Goal: Task Accomplishment & Management: Use online tool/utility

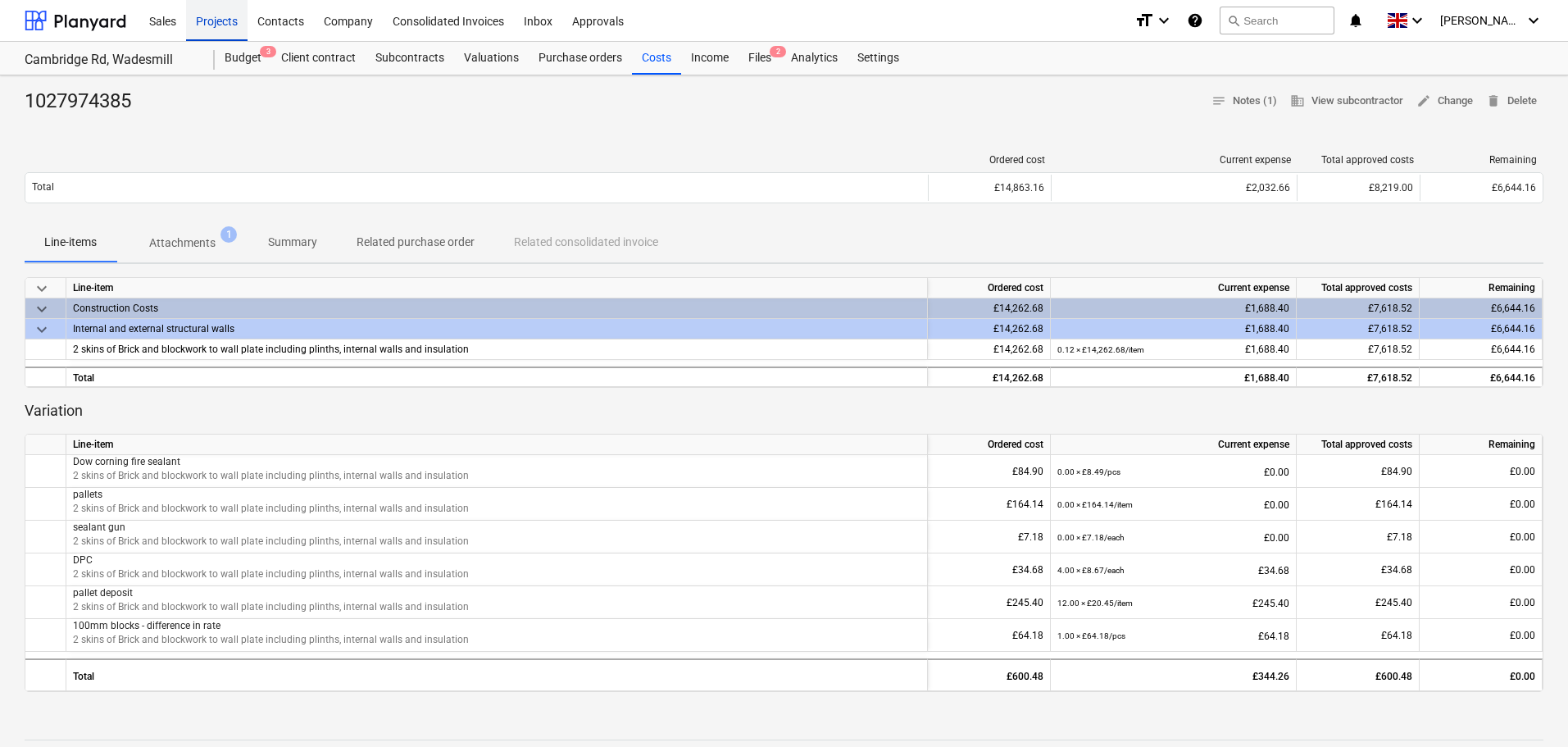
click at [226, 19] on div "Projects" at bounding box center [217, 20] width 62 height 42
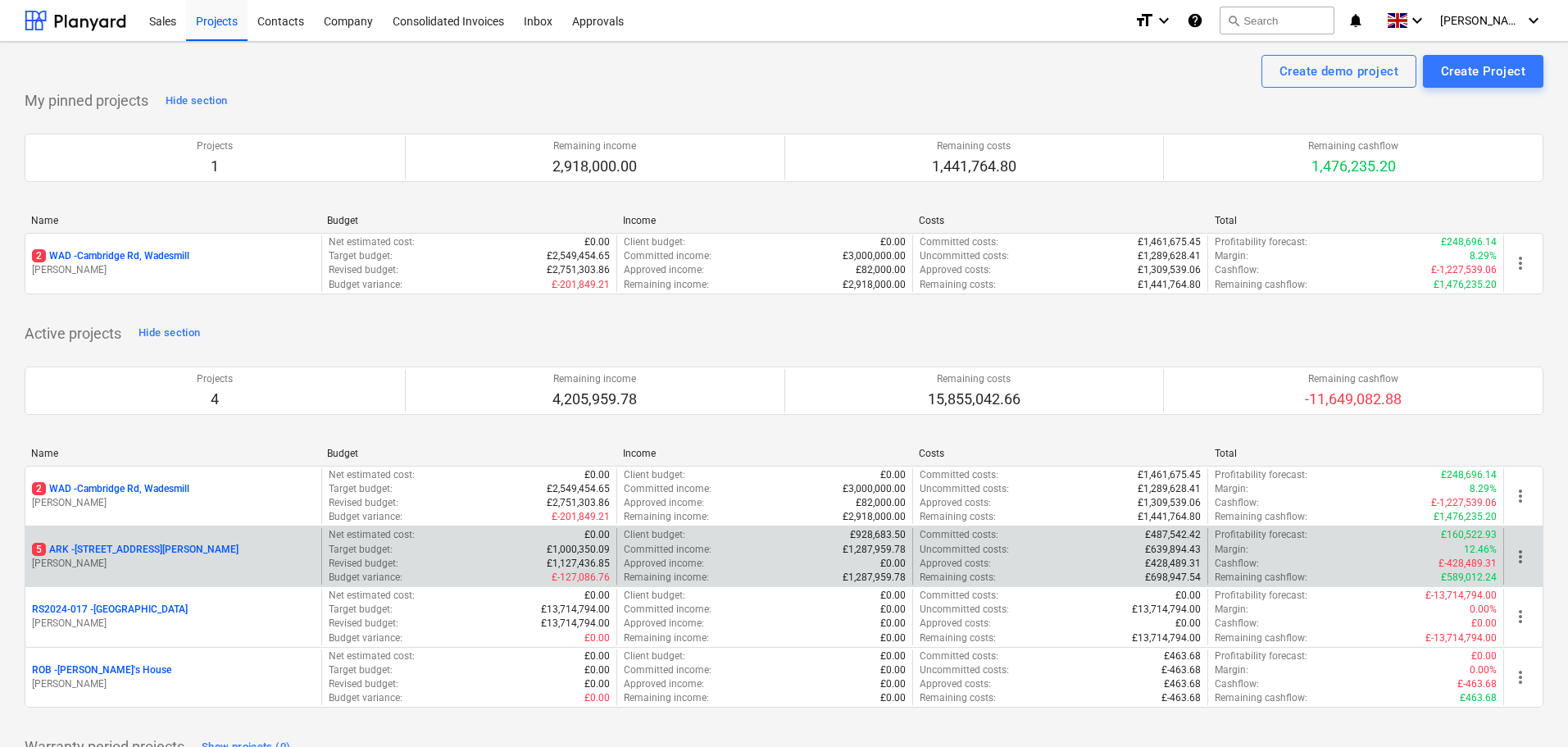
click at [112, 546] on p "5 ARK - 2 Galley [PERSON_NAME]" at bounding box center [135, 550] width 206 height 14
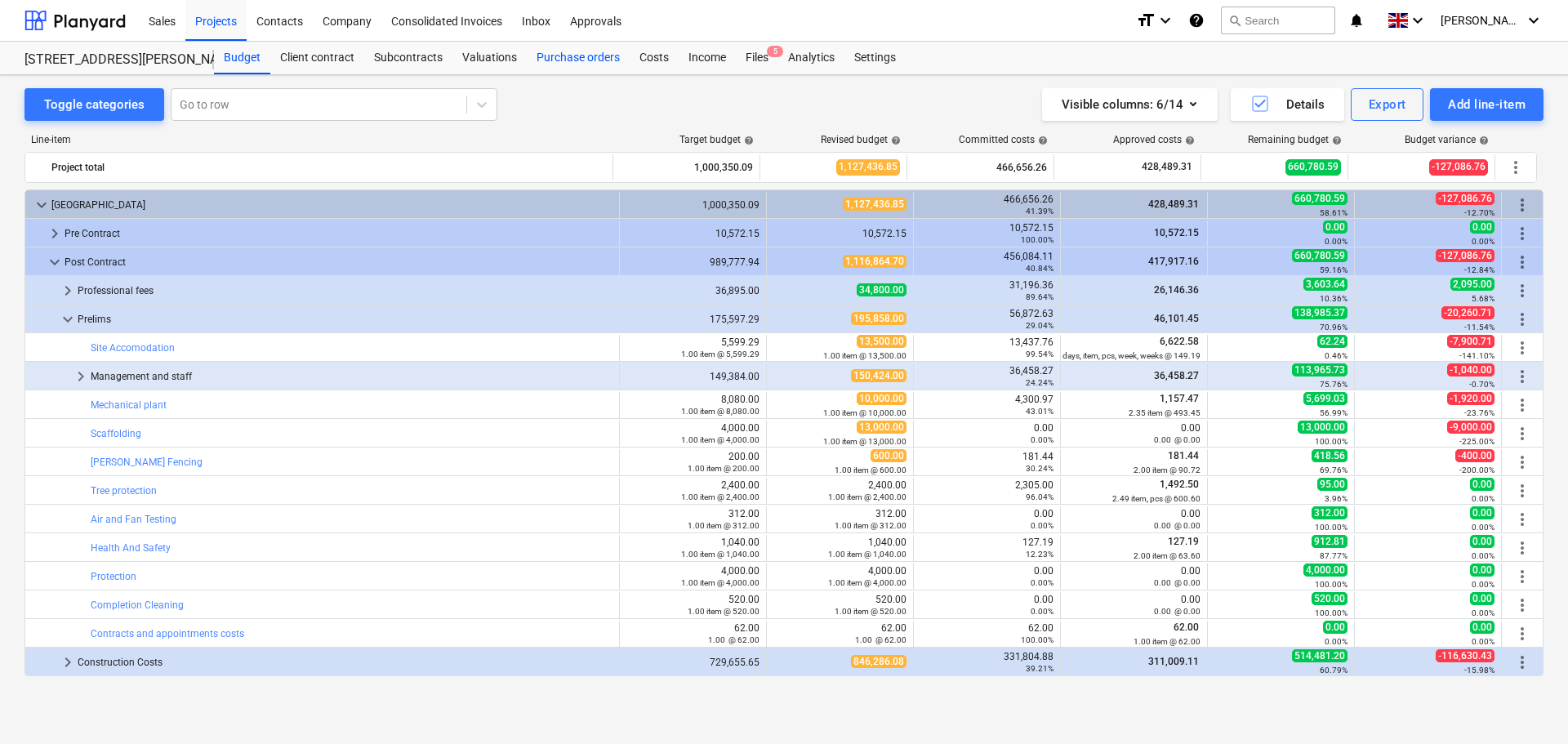
click at [574, 63] on div "Purchase orders" at bounding box center [578, 57] width 103 height 33
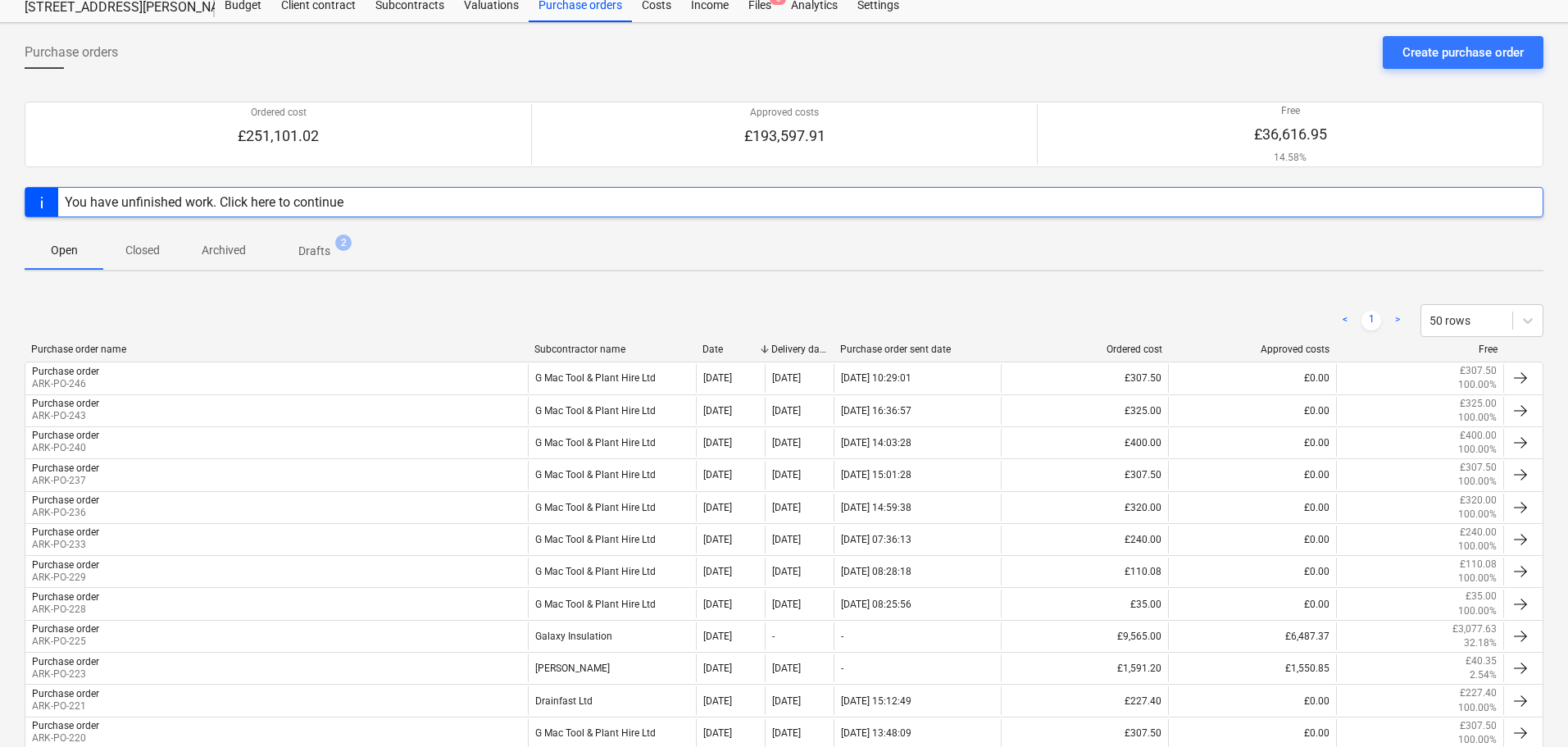
scroll to position [82, 0]
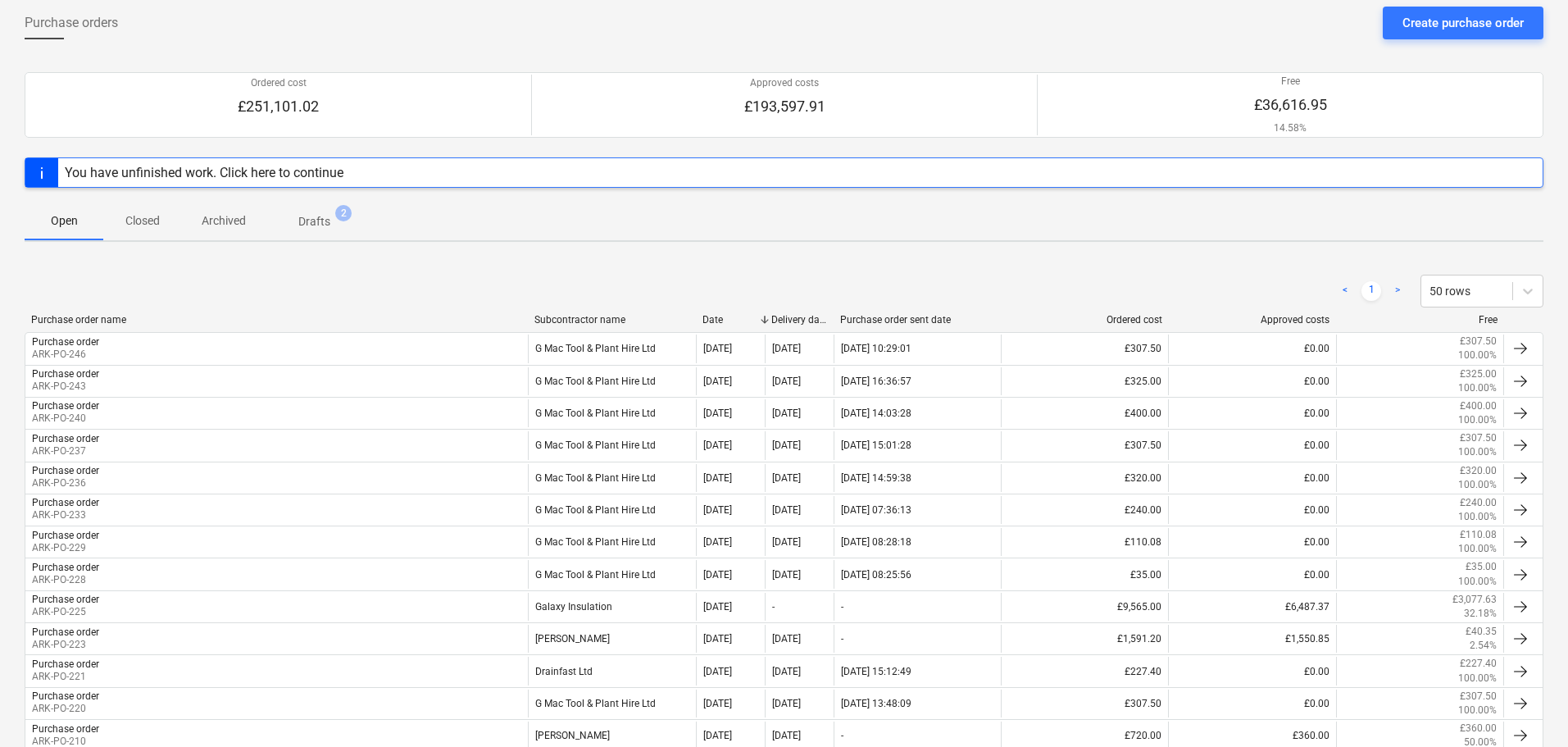
click at [596, 313] on div "Subcontractor name" at bounding box center [612, 319] width 155 height 12
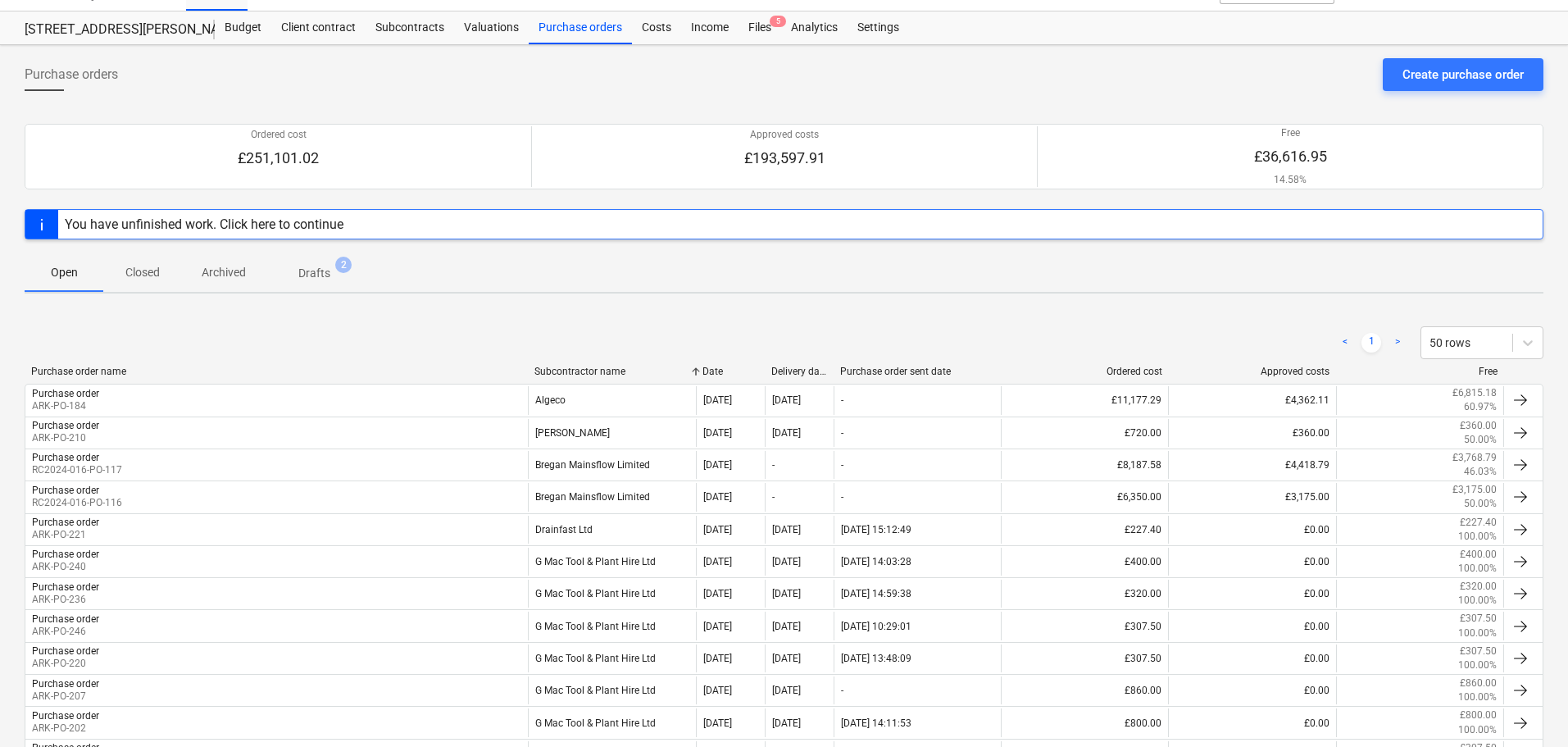
scroll to position [0, 0]
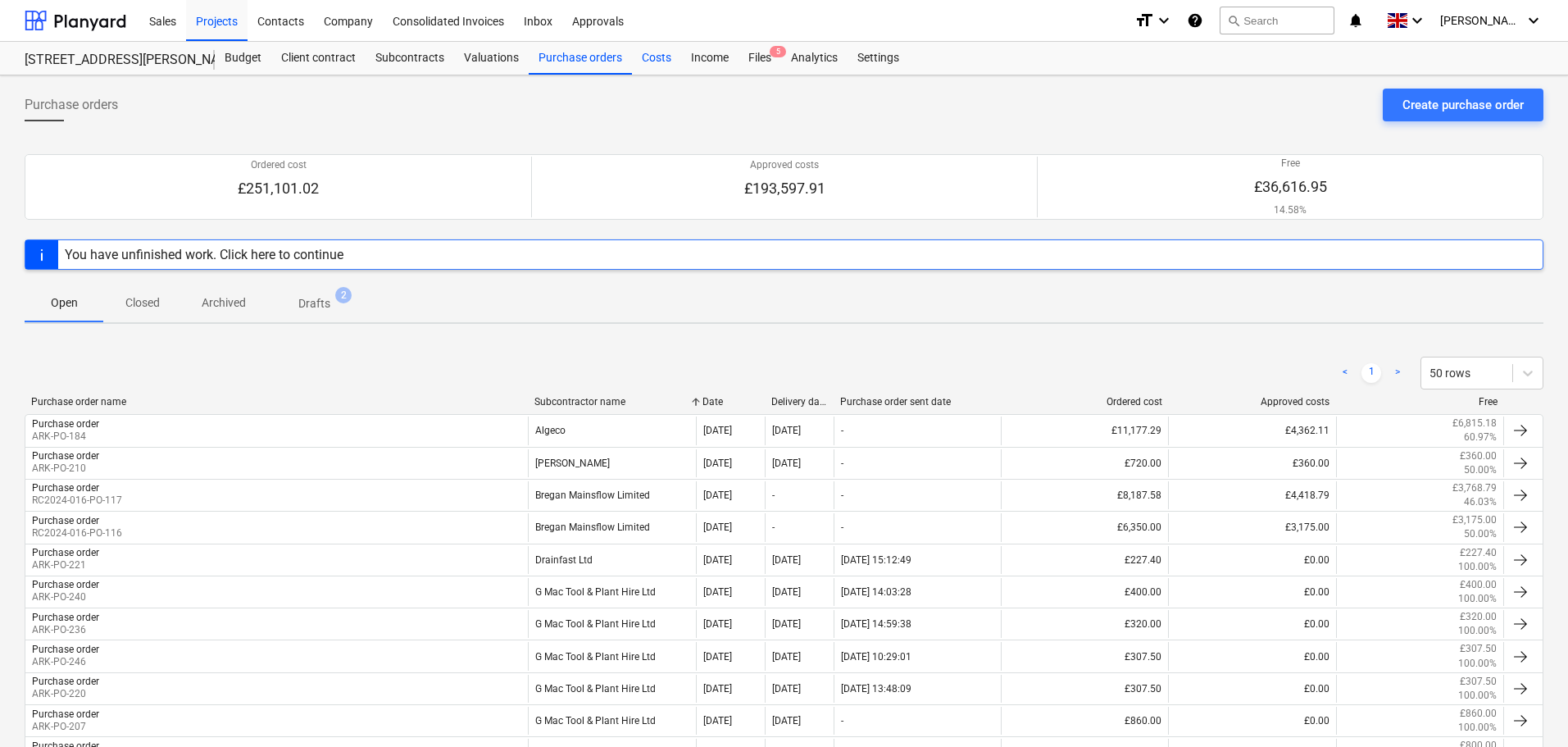
drag, startPoint x: 653, startPoint y: 54, endPoint x: 717, endPoint y: 62, distance: 64.5
click at [653, 55] on div "Costs" at bounding box center [657, 58] width 50 height 33
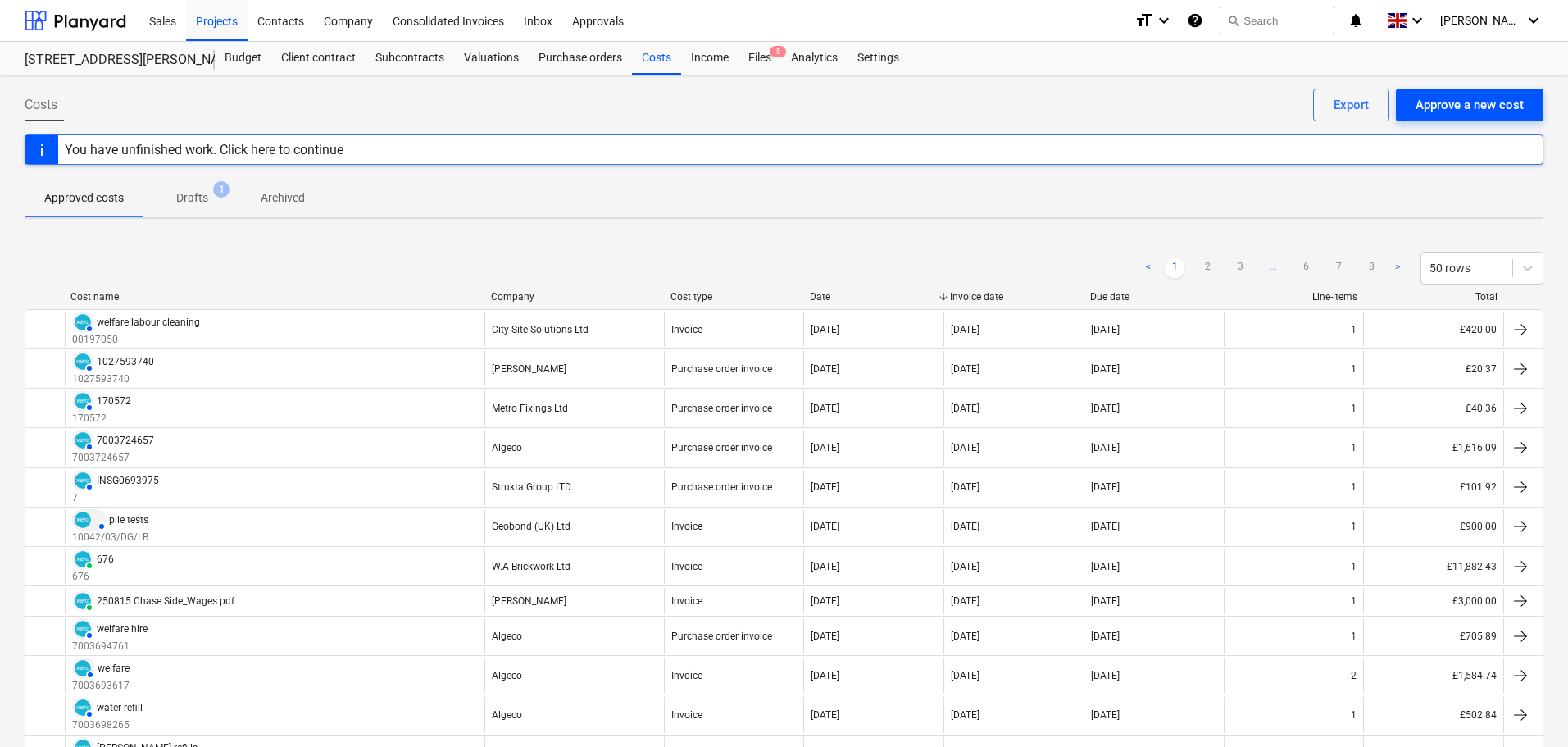
click at [1493, 98] on div "Approve a new cost" at bounding box center [1470, 104] width 108 height 21
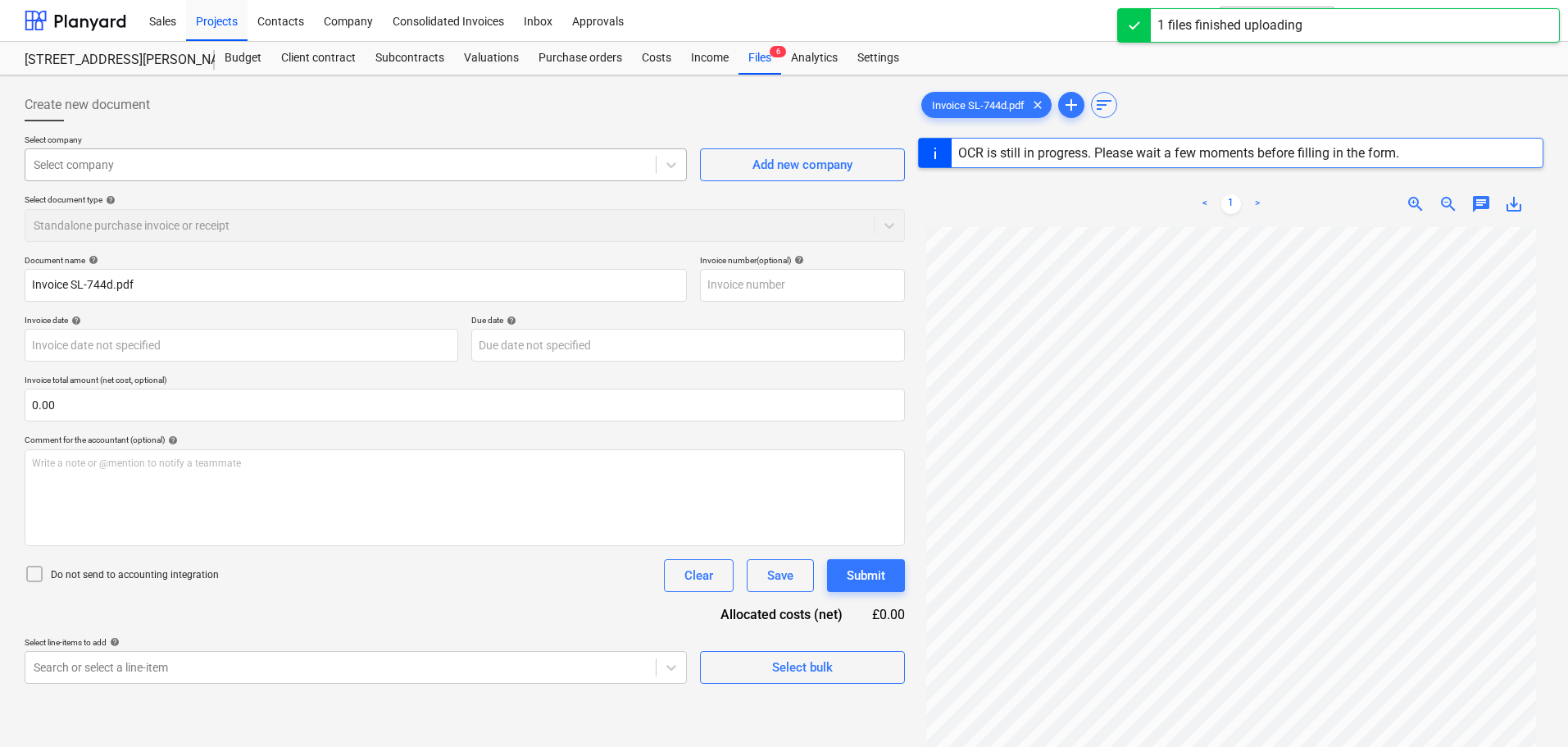
type input "SL-744d"
type input "[DATE]"
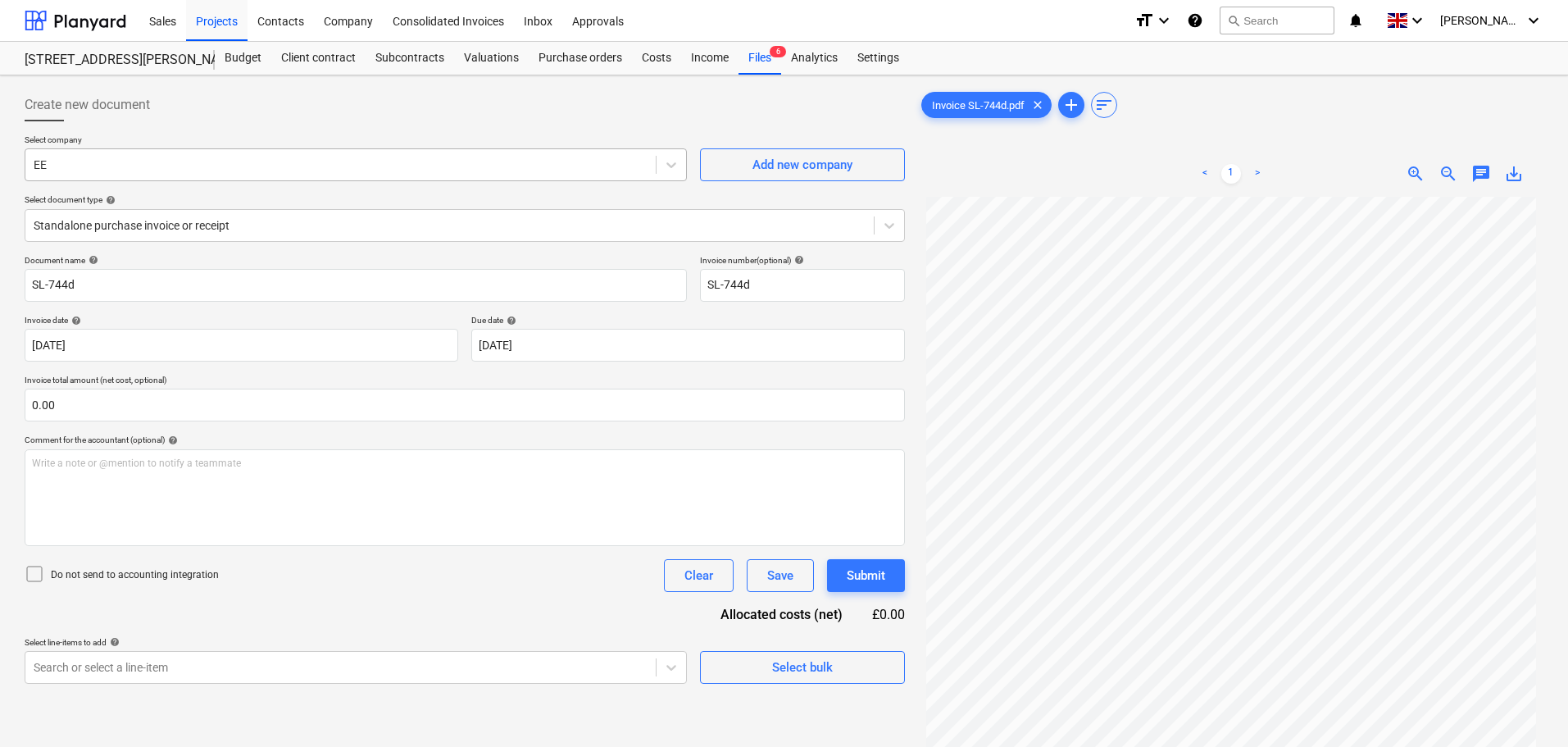
click at [99, 162] on div at bounding box center [340, 165] width 614 height 17
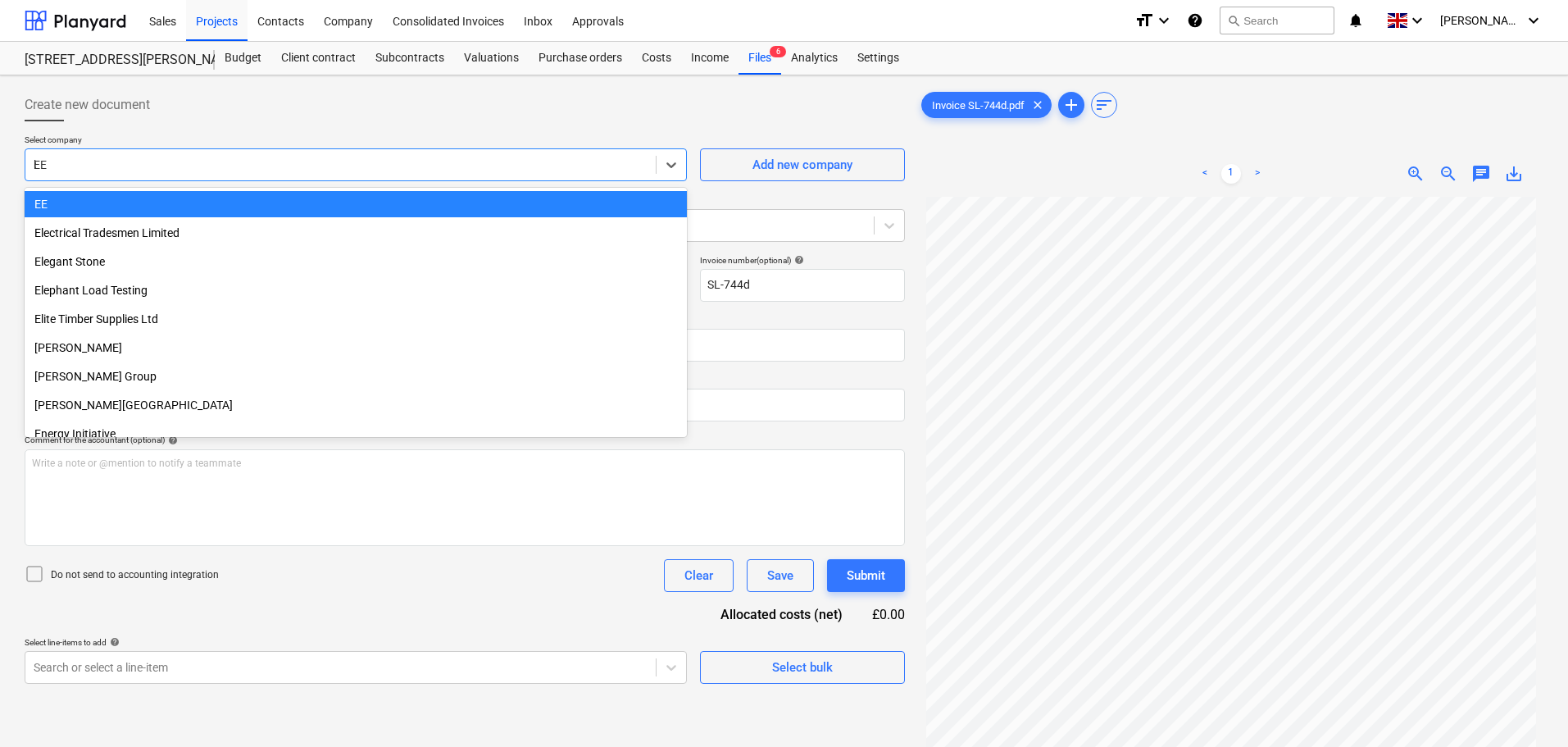
scroll to position [2537, 0]
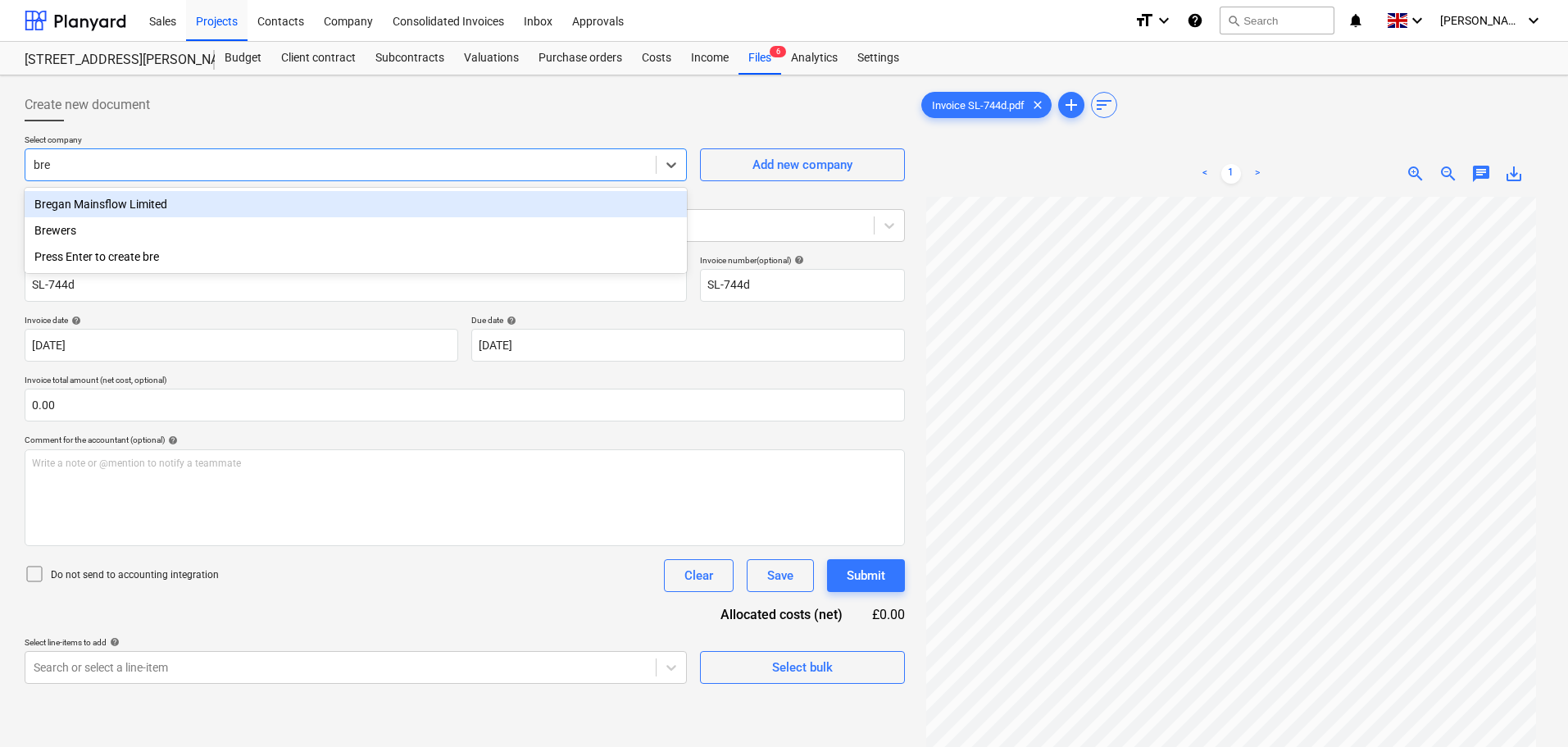
type input "breg"
click at [124, 211] on div "Bregan Mainsflow Limited" at bounding box center [356, 203] width 663 height 26
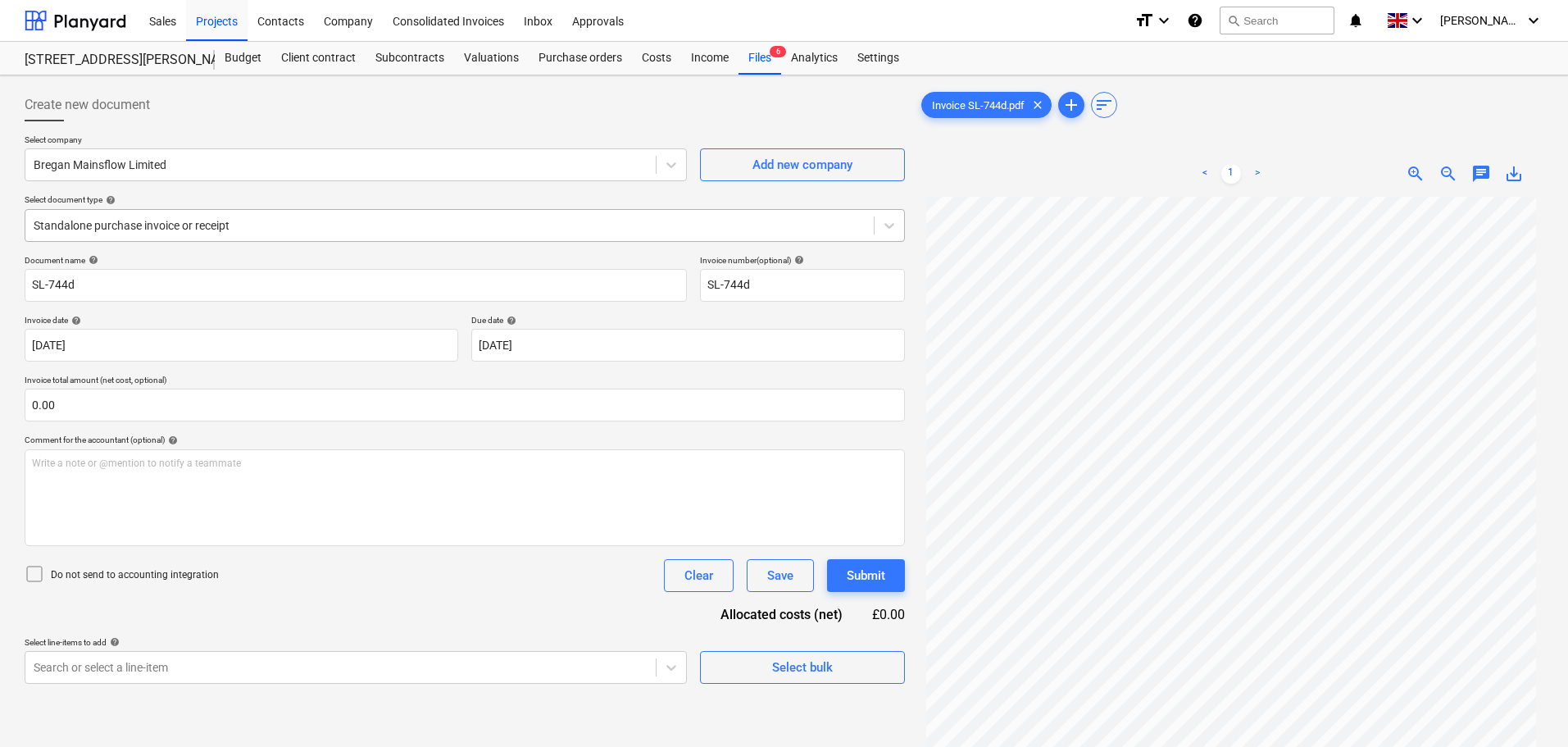
click at [179, 219] on div at bounding box center [450, 225] width 833 height 17
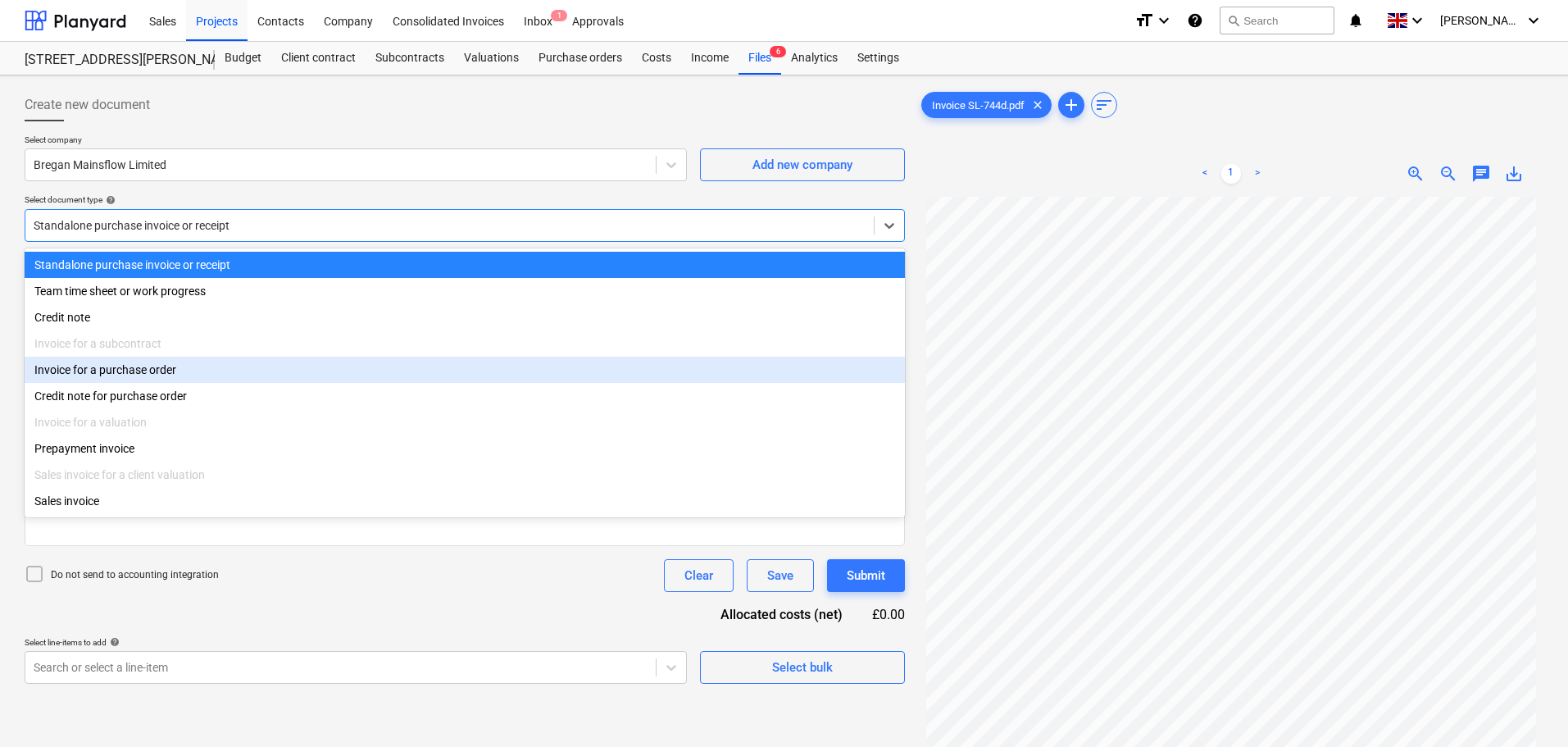
click at [134, 380] on div "Invoice for a purchase order" at bounding box center [464, 369] width 880 height 26
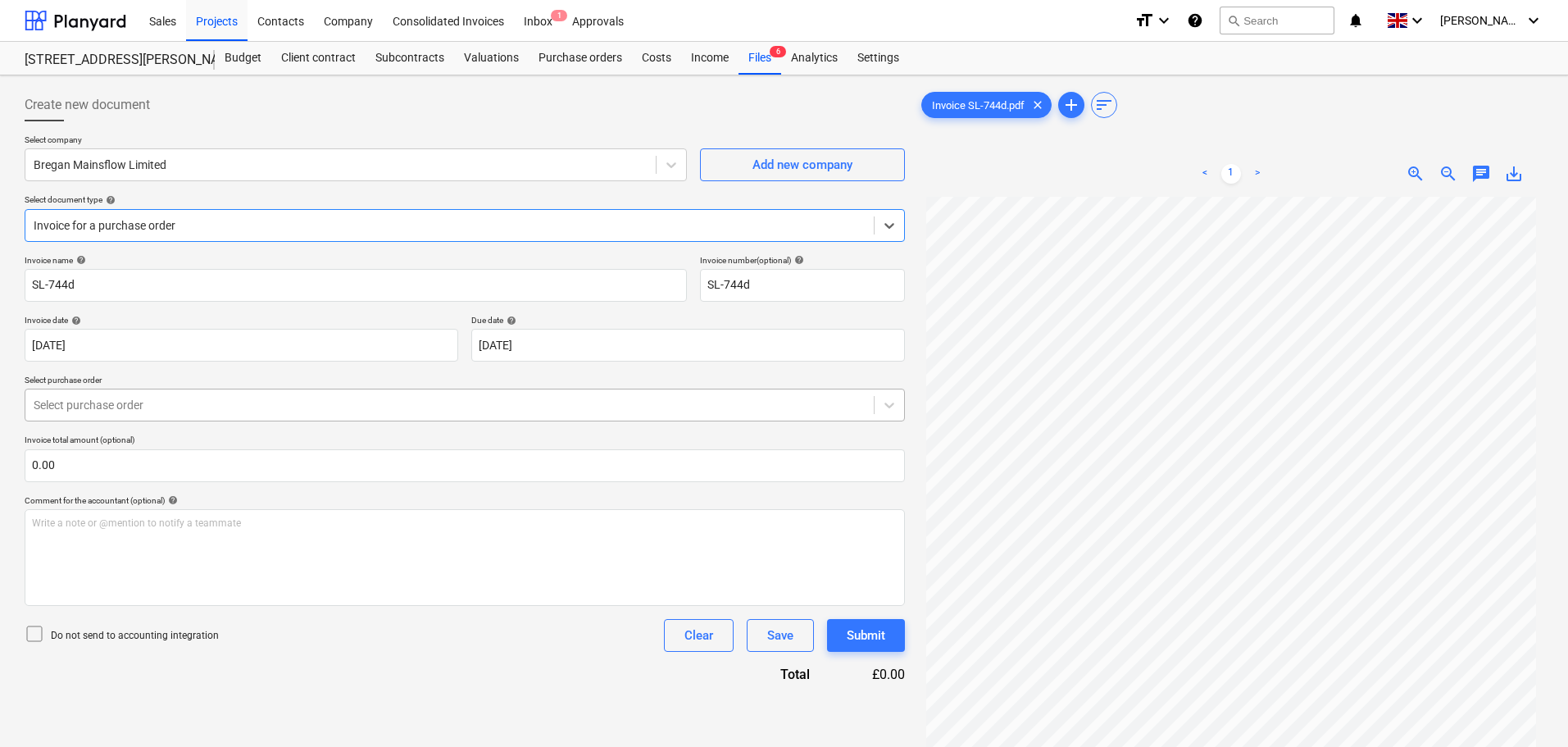
click at [271, 413] on div at bounding box center [450, 405] width 833 height 17
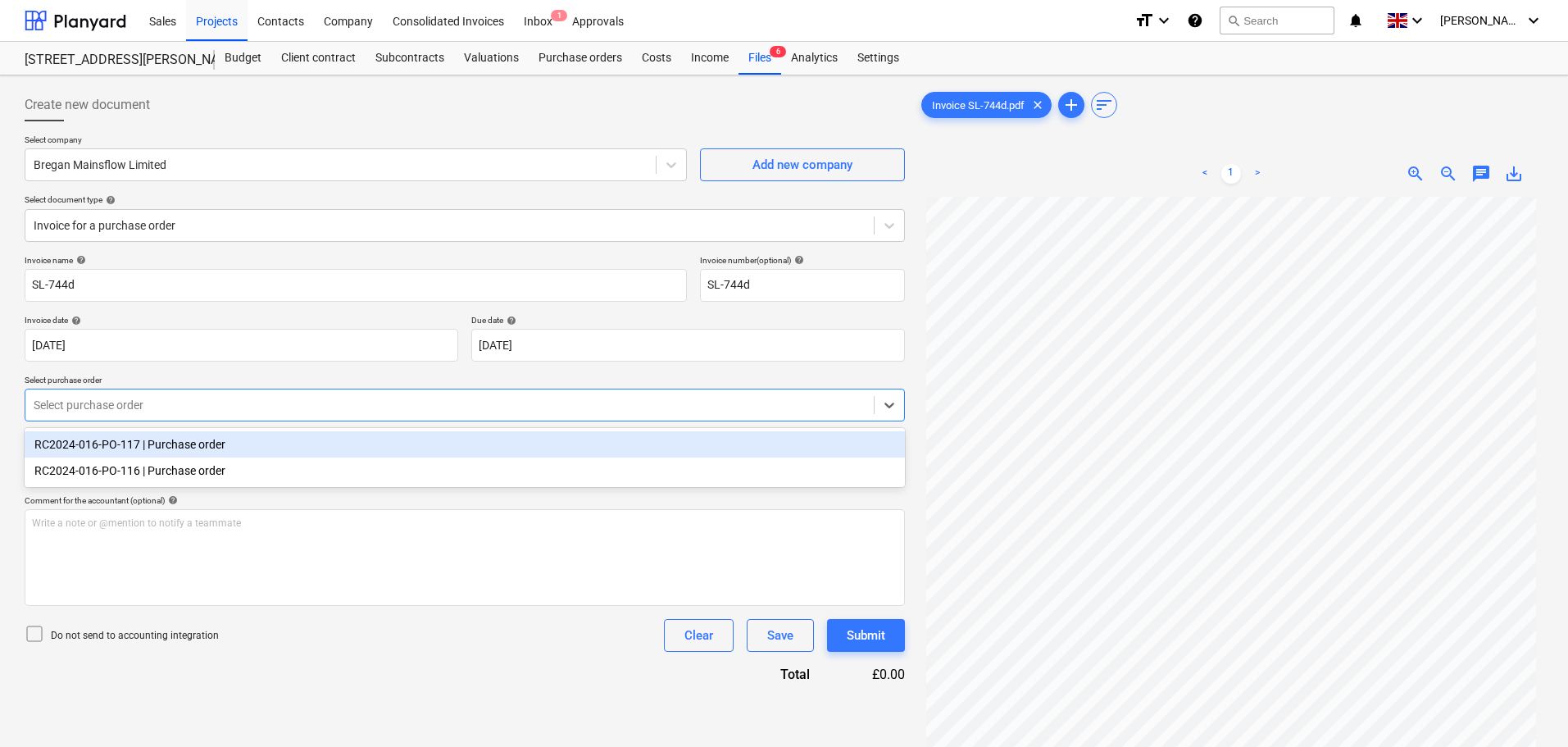
click at [172, 447] on div "RC2024-016-PO-117 | Purchase order" at bounding box center [464, 444] width 880 height 26
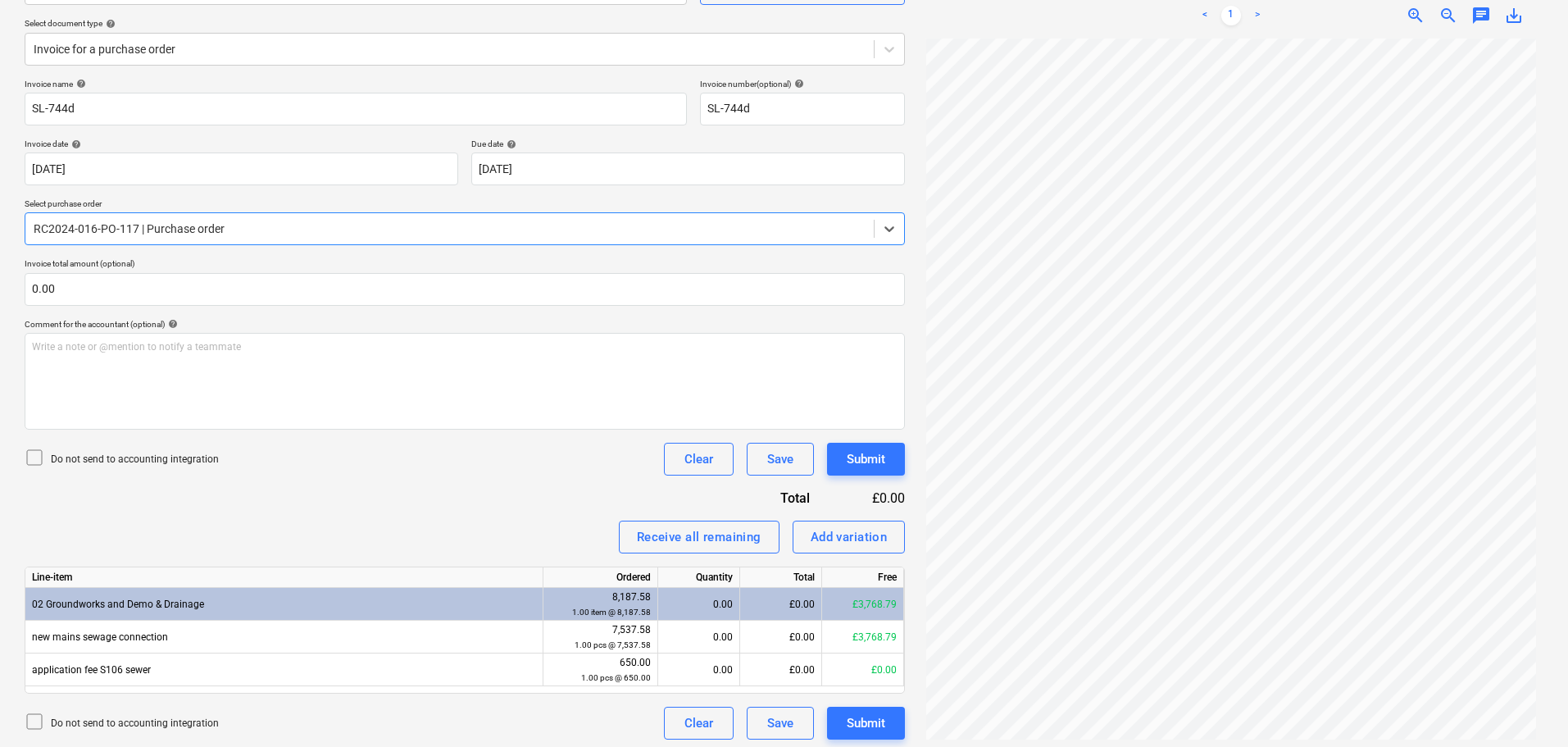
scroll to position [182, 0]
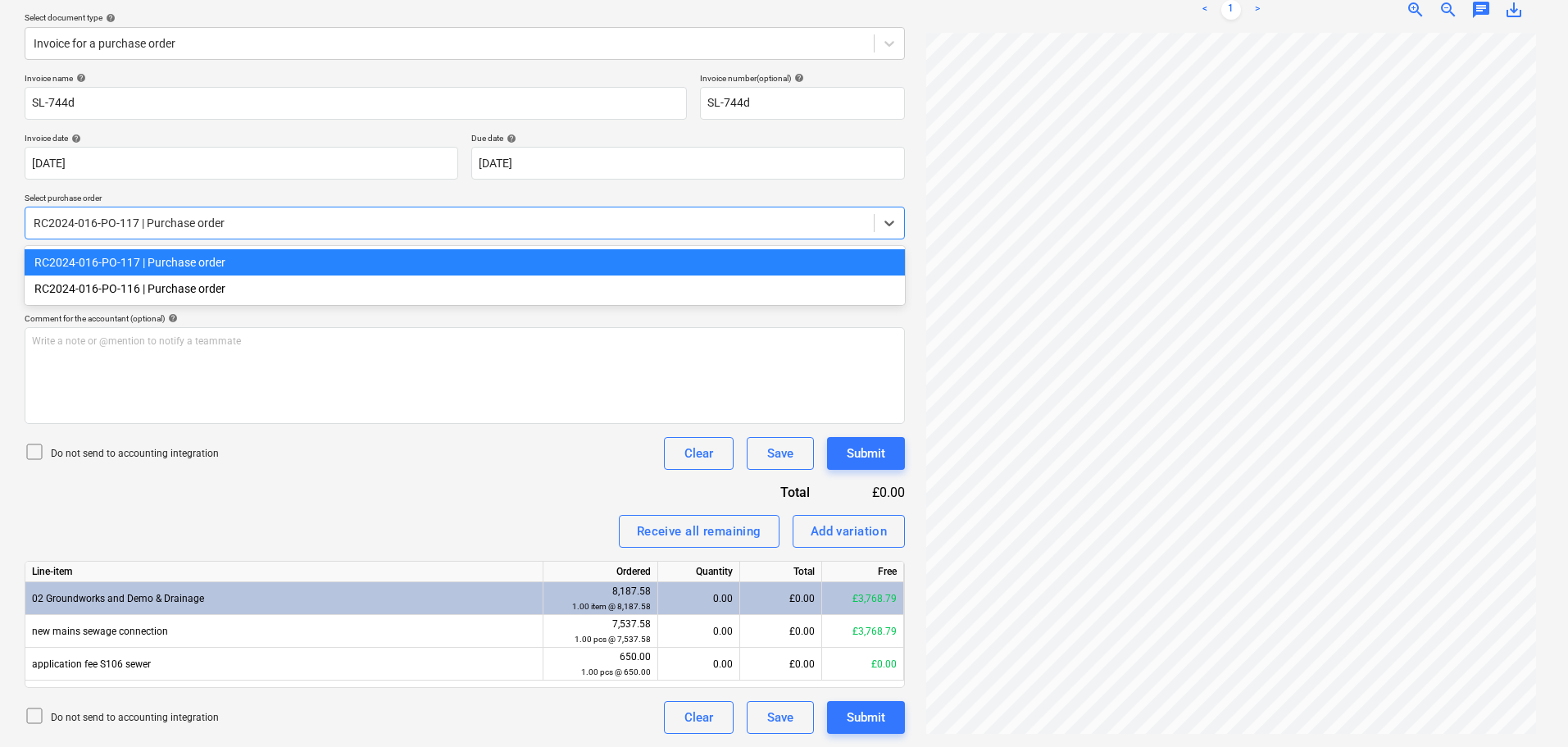
click at [214, 224] on div at bounding box center [450, 222] width 833 height 17
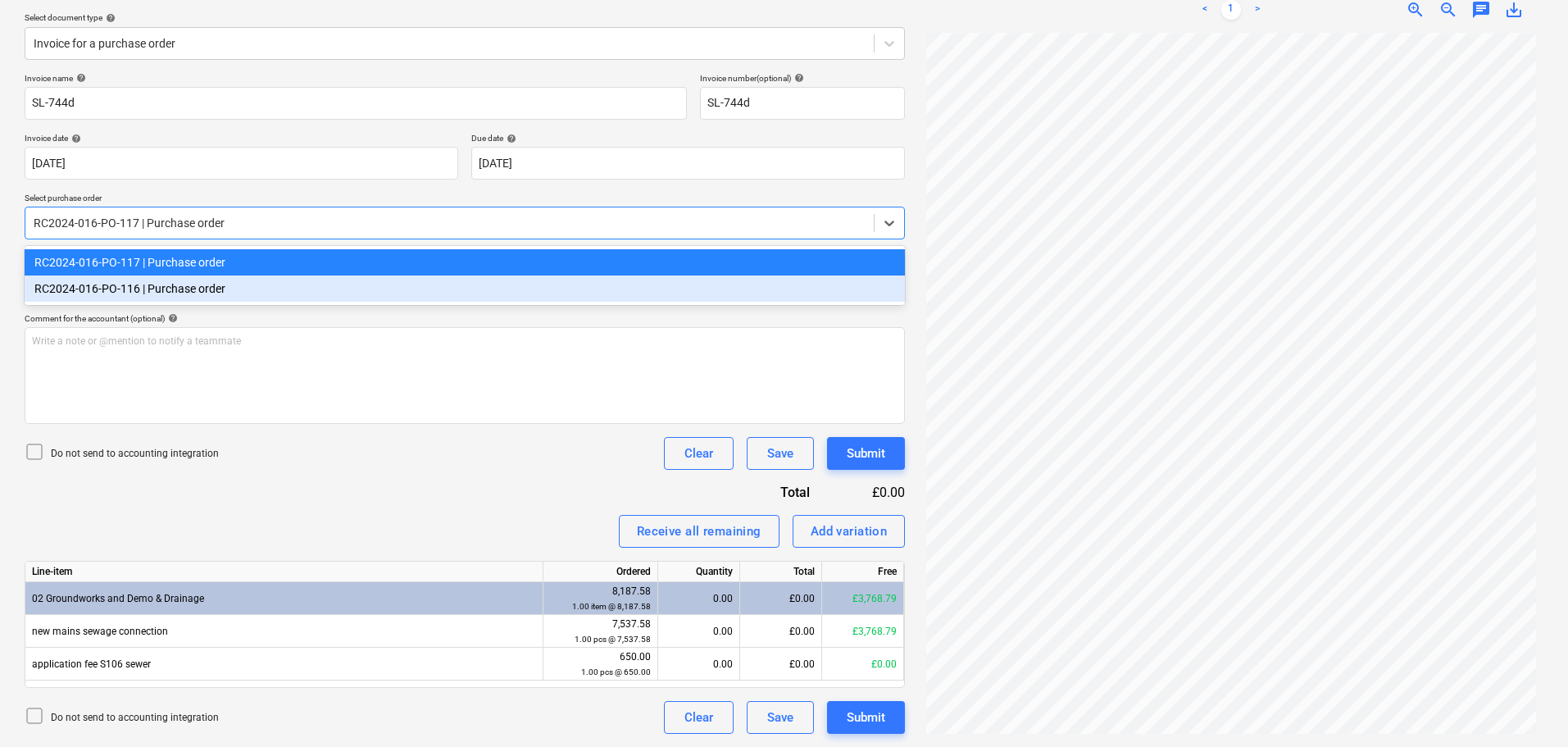
click at [180, 289] on div "RC2024-016-PO-116 | Purchase order" at bounding box center [464, 289] width 880 height 26
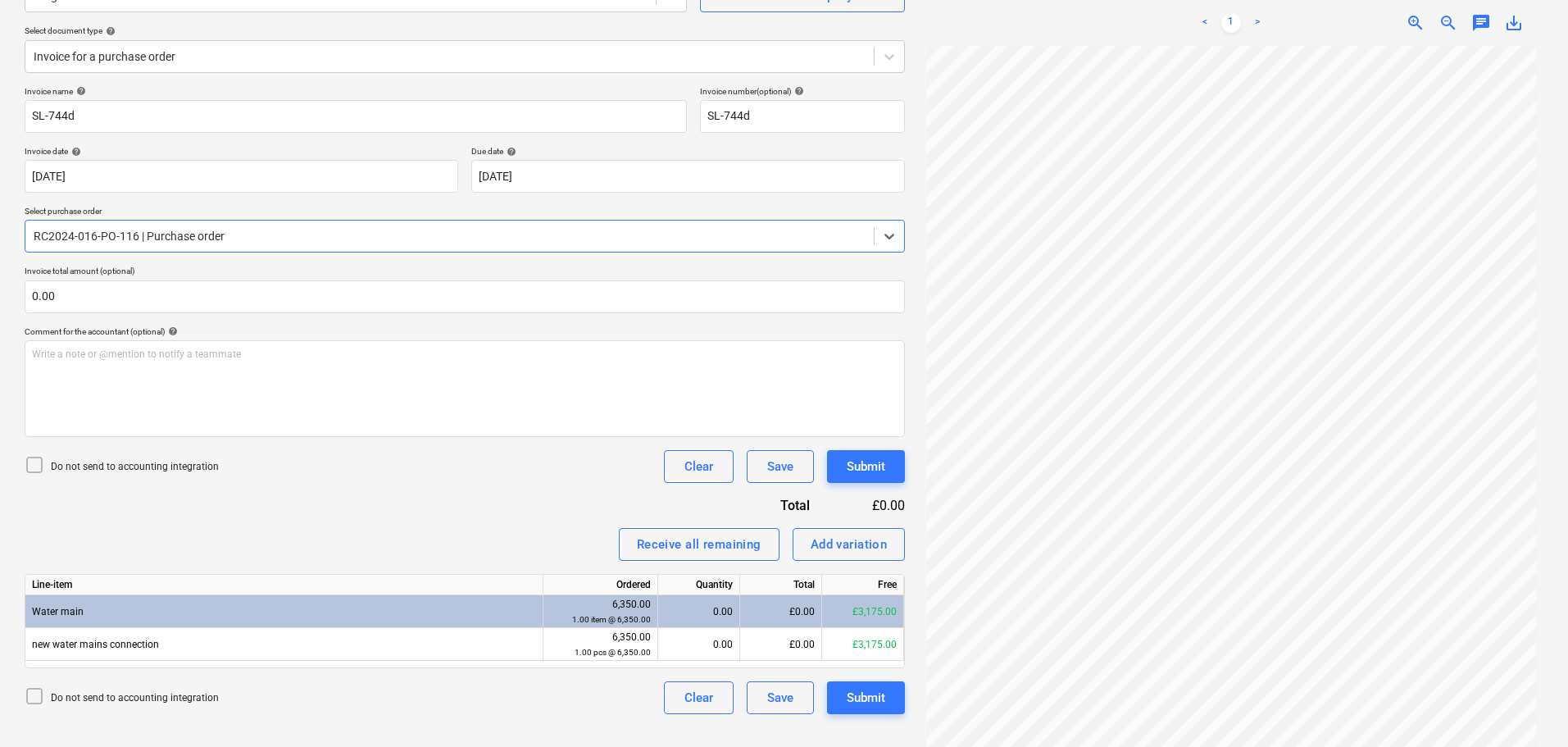
click at [205, 235] on div at bounding box center [450, 236] width 833 height 17
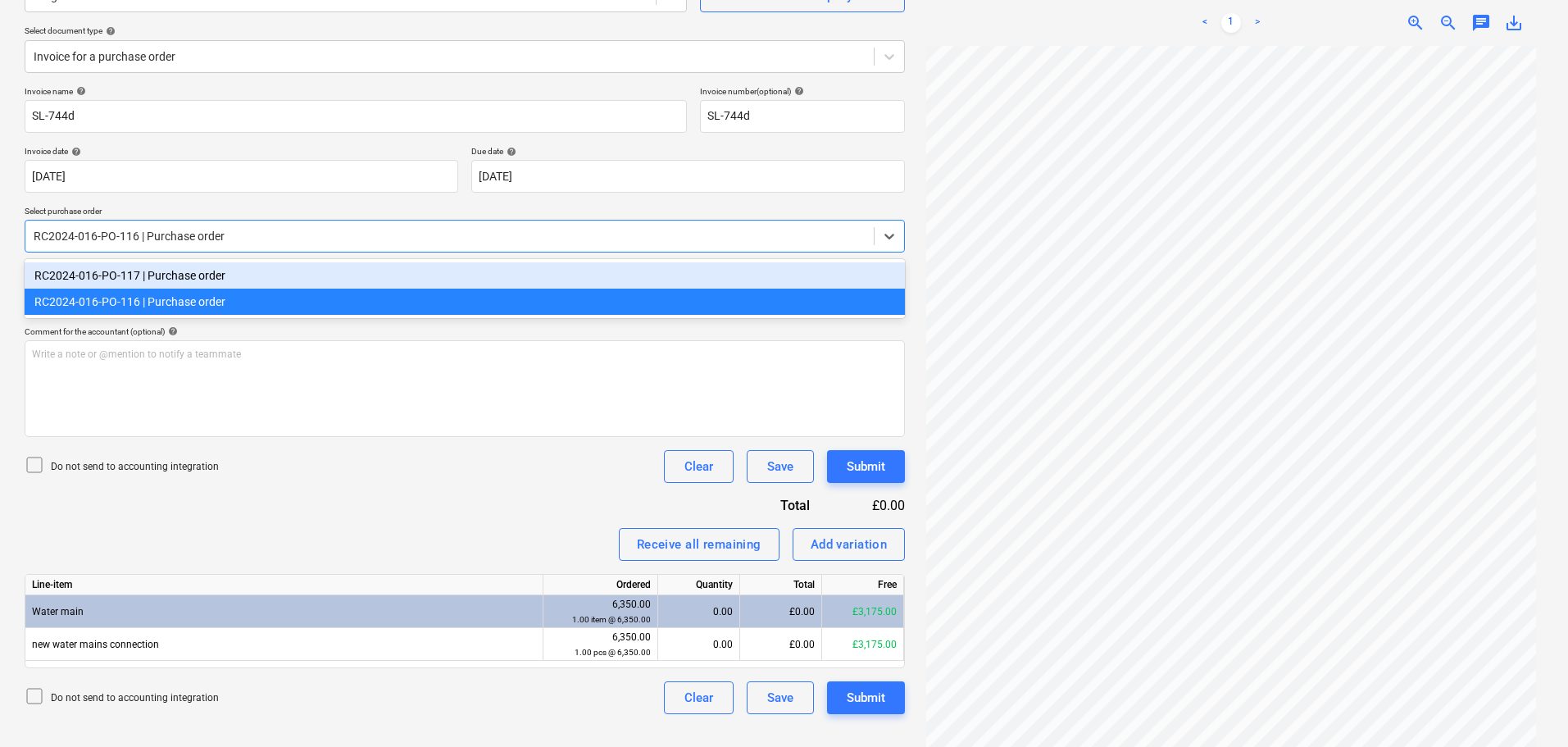
click at [202, 246] on div "RC2024-016-PO-116 | Purchase order" at bounding box center [450, 235] width 849 height 23
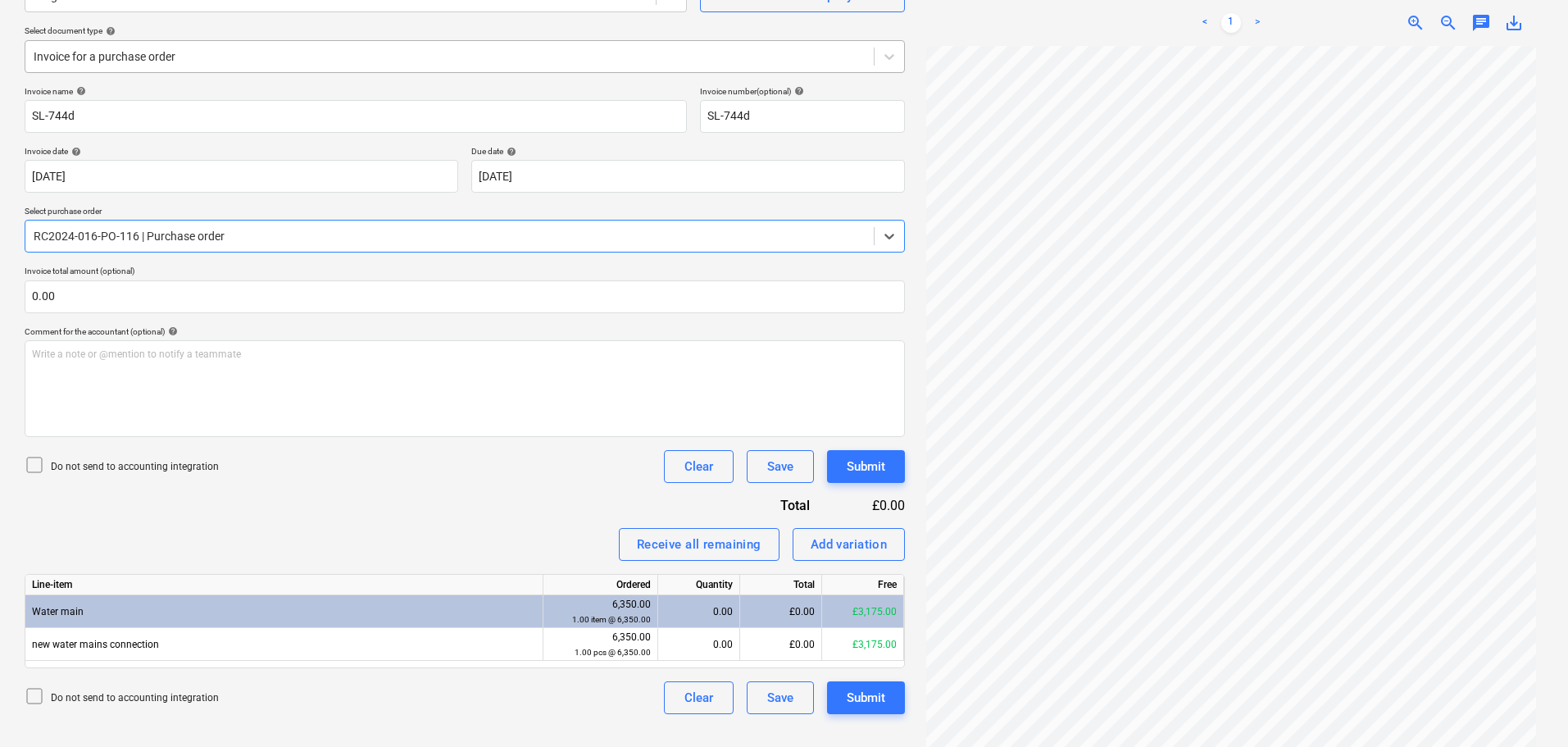
click at [203, 72] on div "Invoice for a purchase order" at bounding box center [464, 56] width 880 height 33
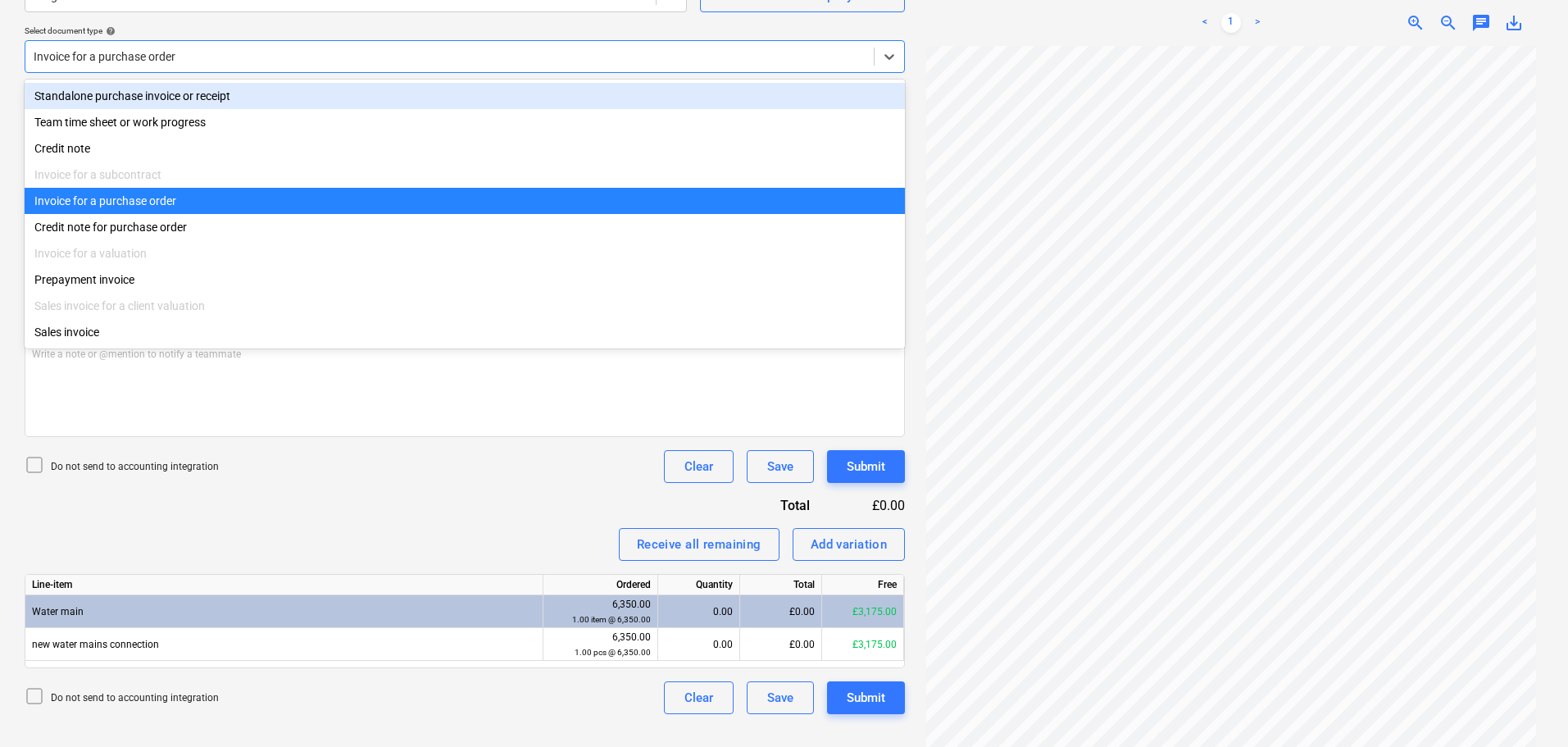
click at [187, 92] on div "Standalone purchase invoice or receipt" at bounding box center [464, 95] width 880 height 26
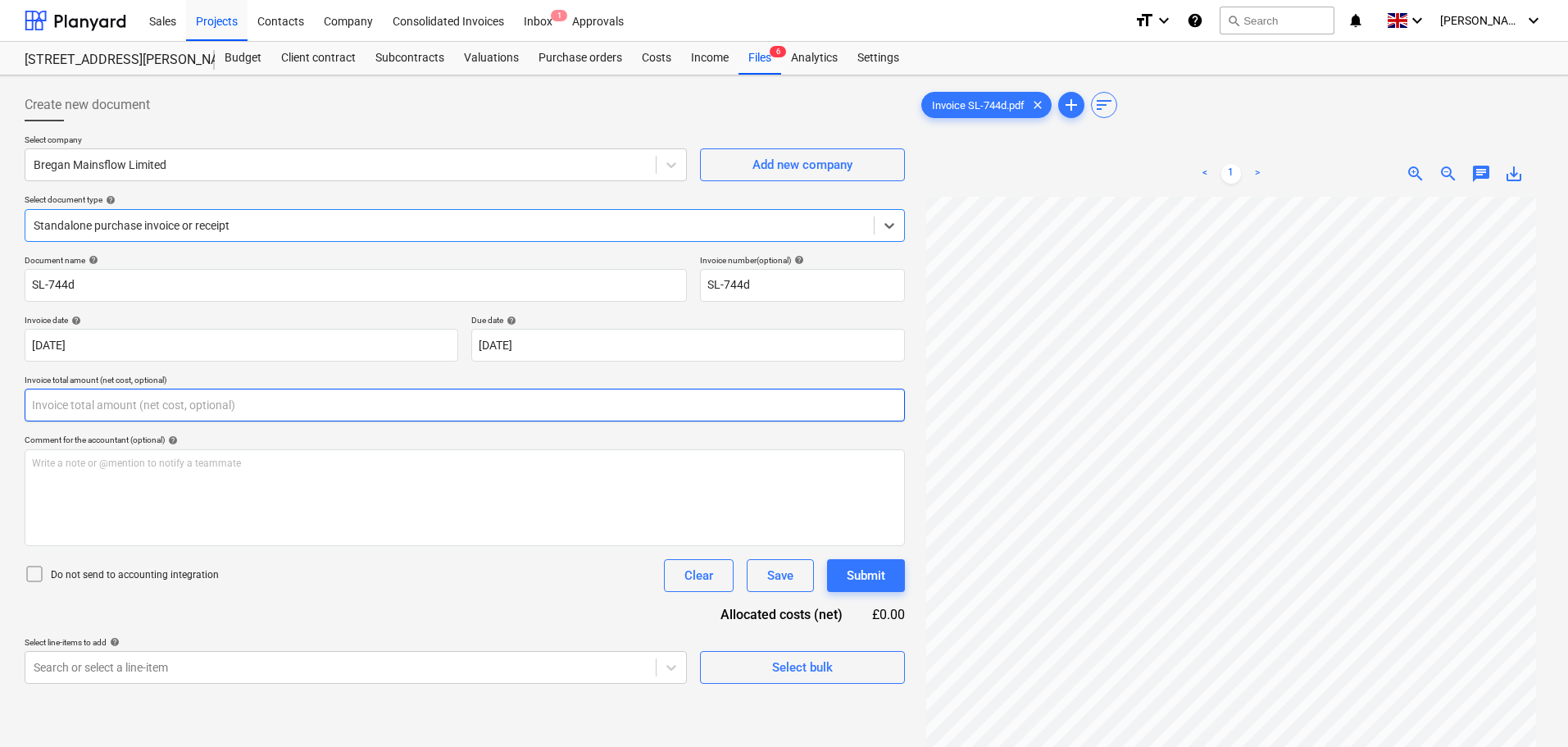
click at [52, 402] on input "text" at bounding box center [464, 405] width 880 height 33
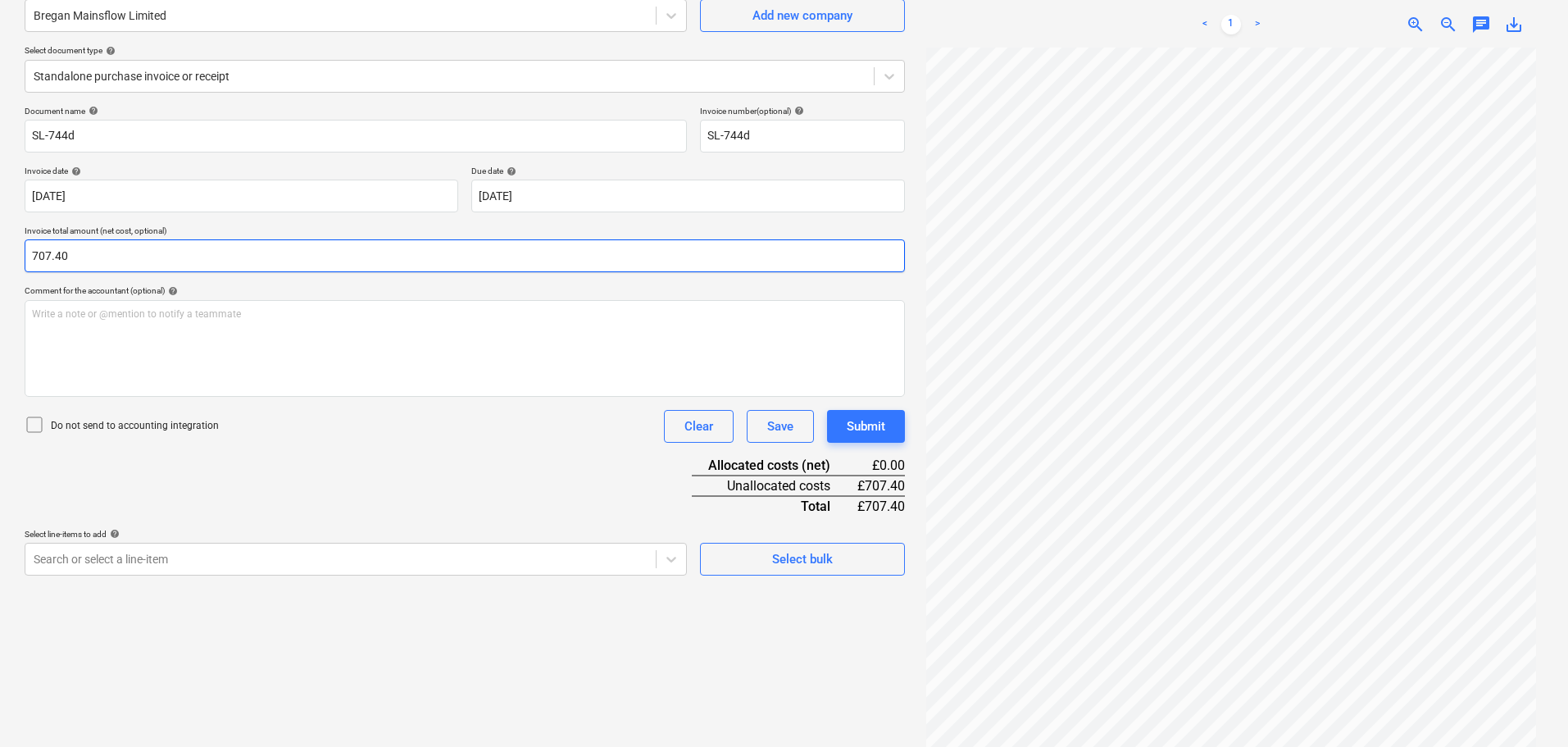
scroll to position [164, 0]
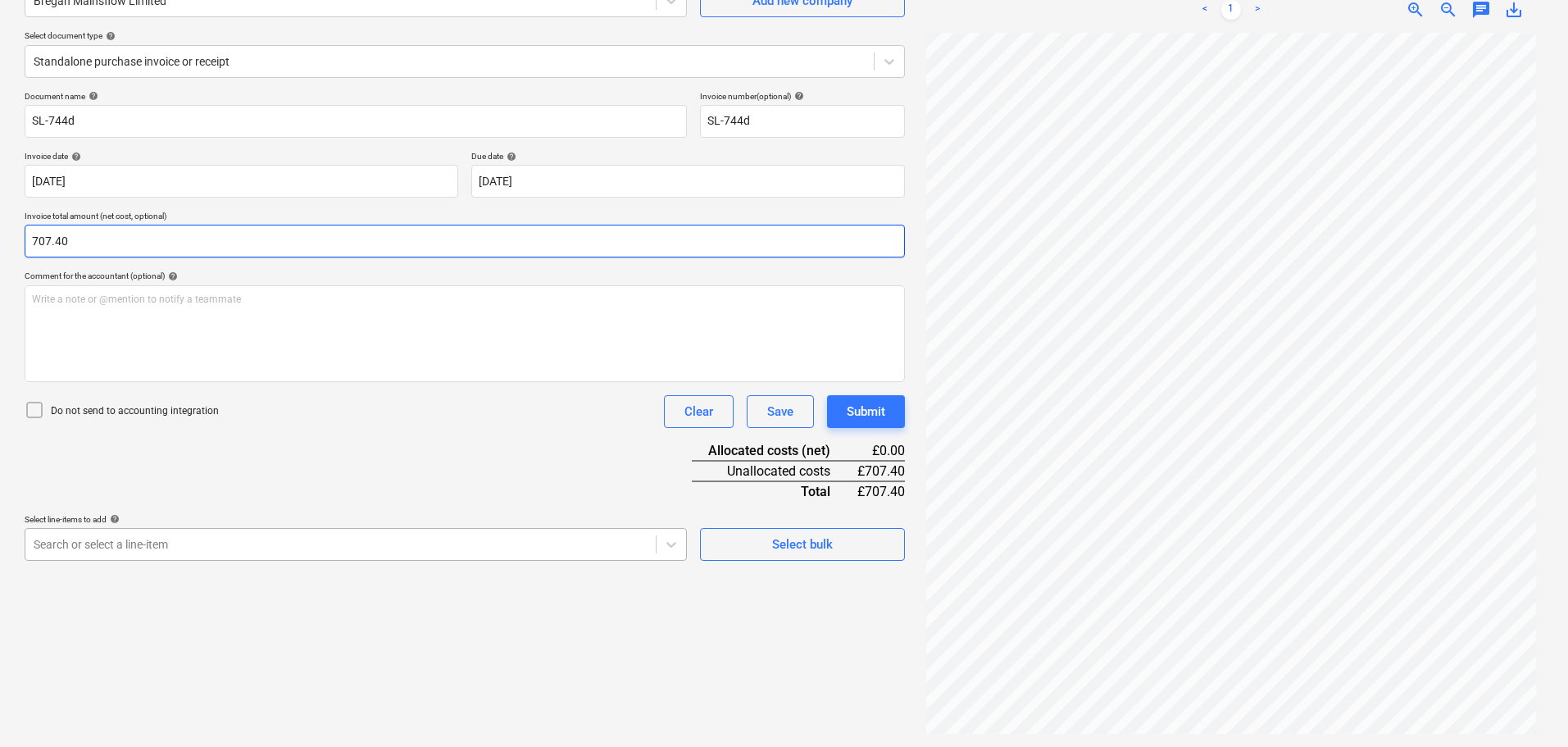
type input "707.40"
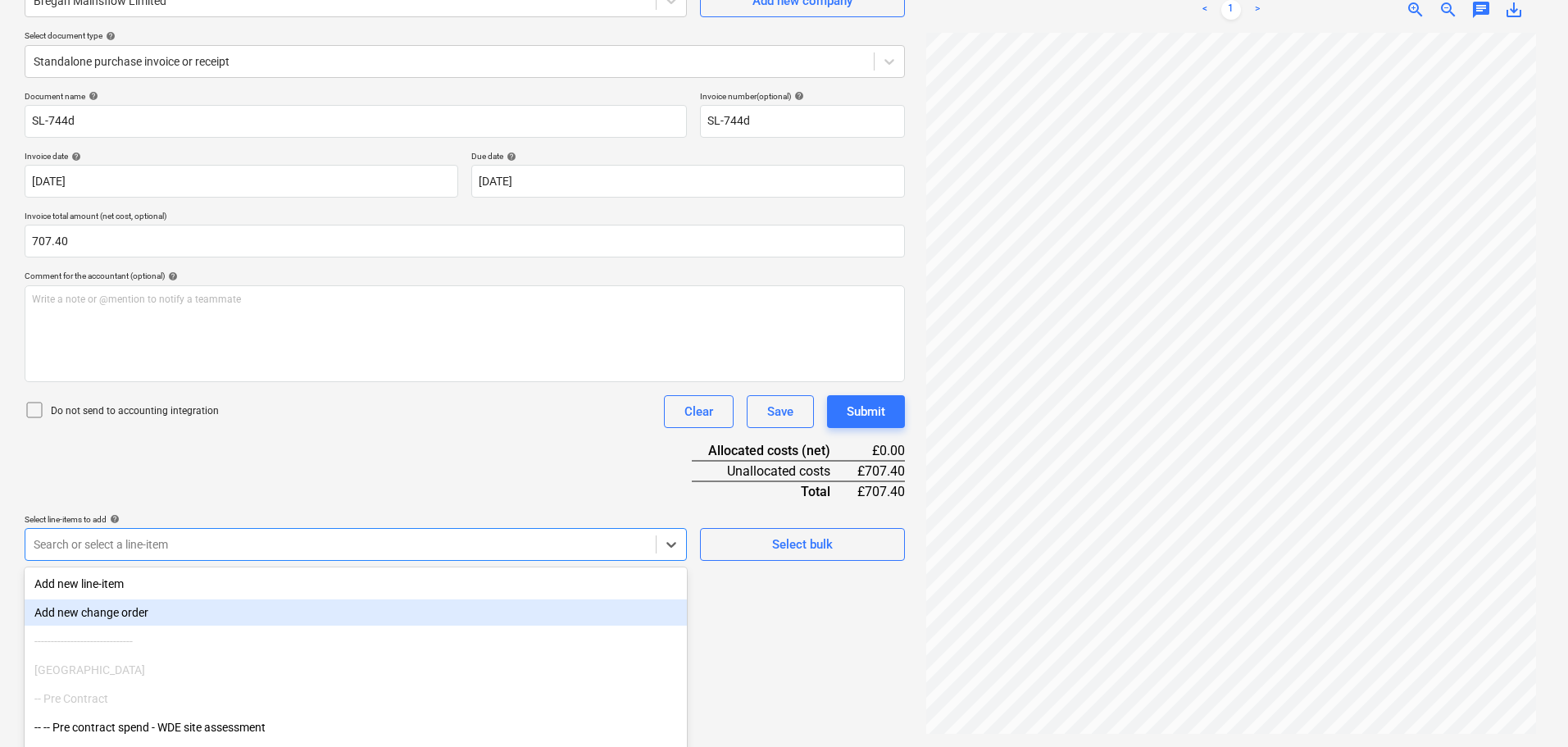
scroll to position [233, 0]
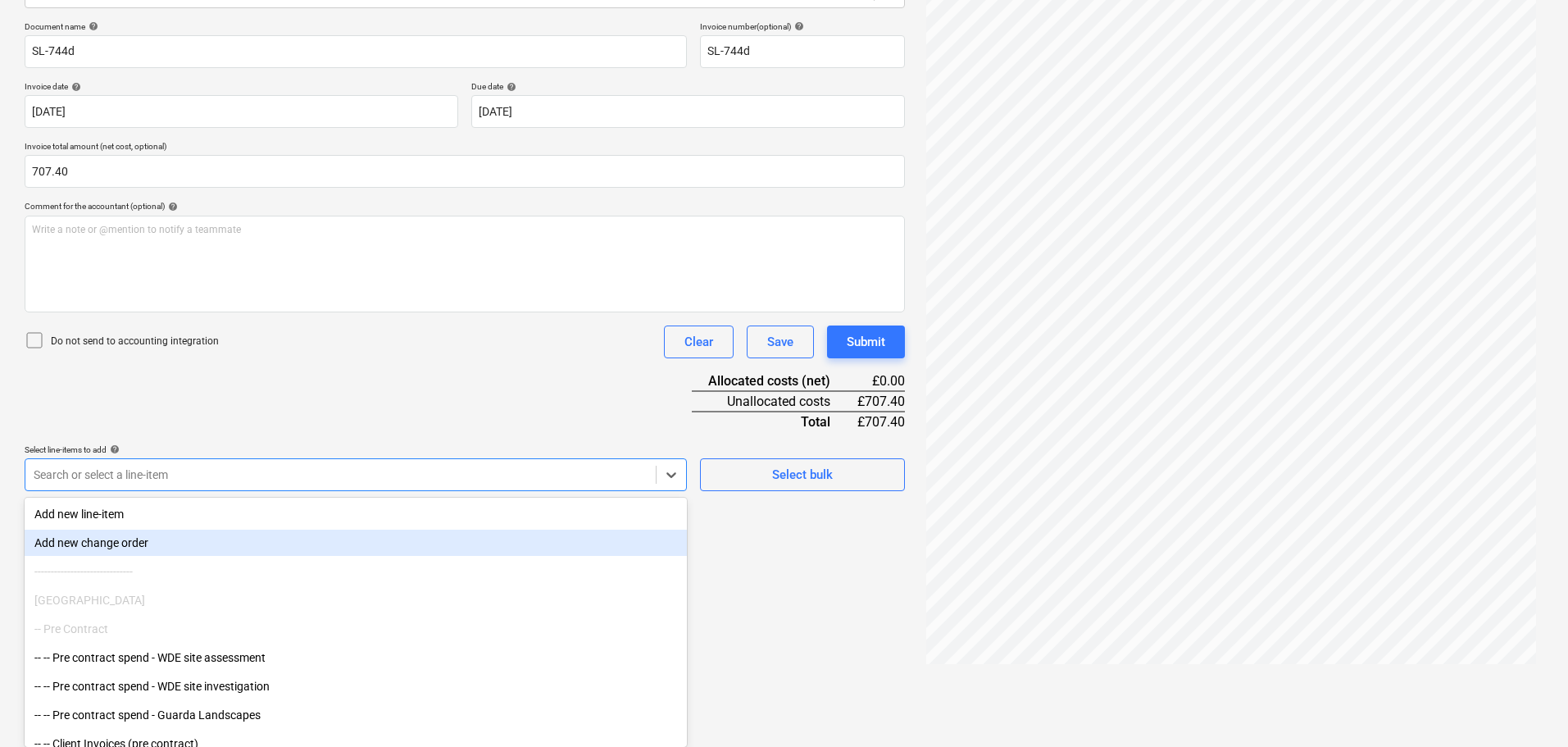
click at [126, 513] on body "Sales Projects Contacts Company Consolidated Invoices Inbox 1 Approvals format_…" at bounding box center [784, 140] width 1568 height 747
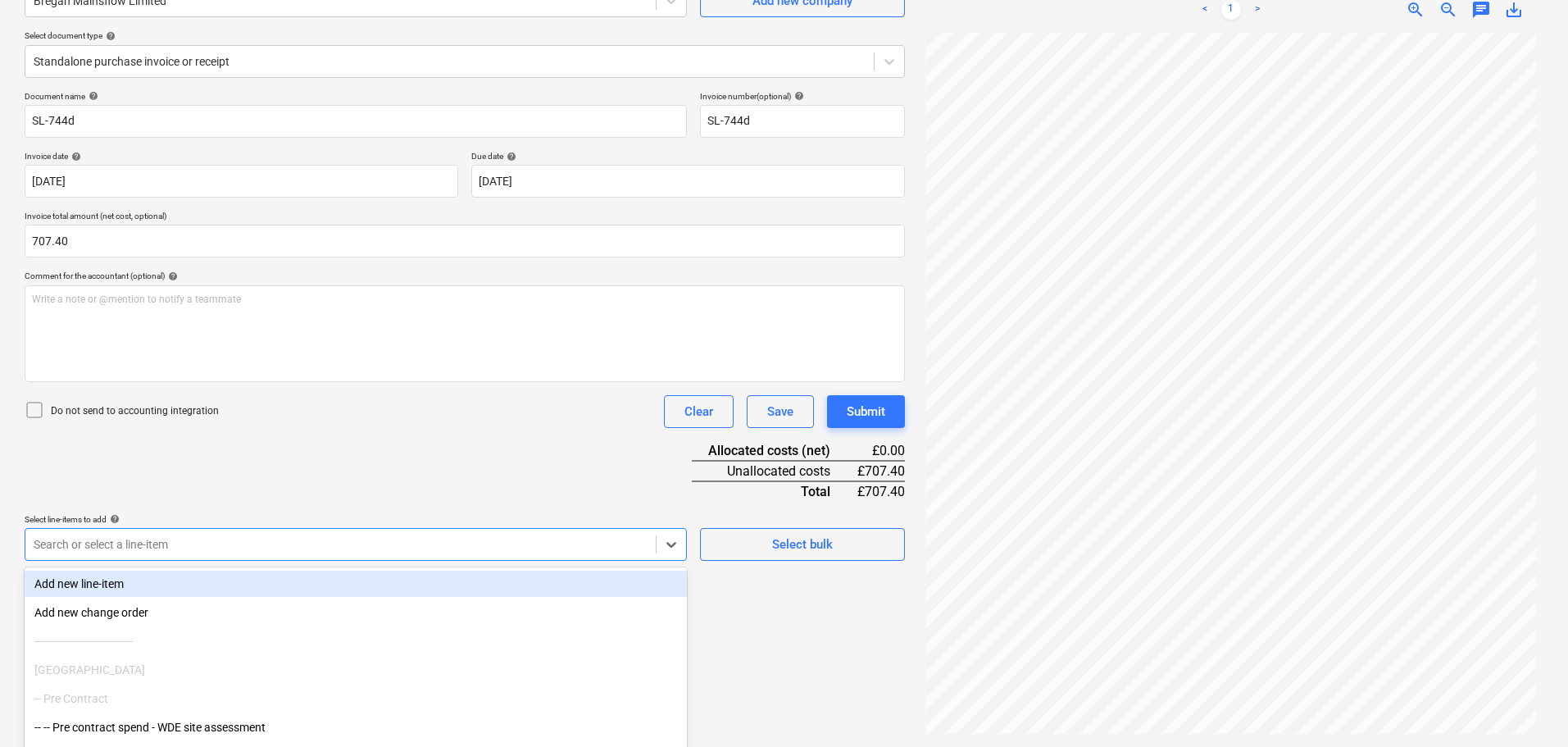
click at [156, 469] on div "Document name help SL-744d Invoice number (optional) help SL-744d Invoice date …" at bounding box center [464, 325] width 880 height 469
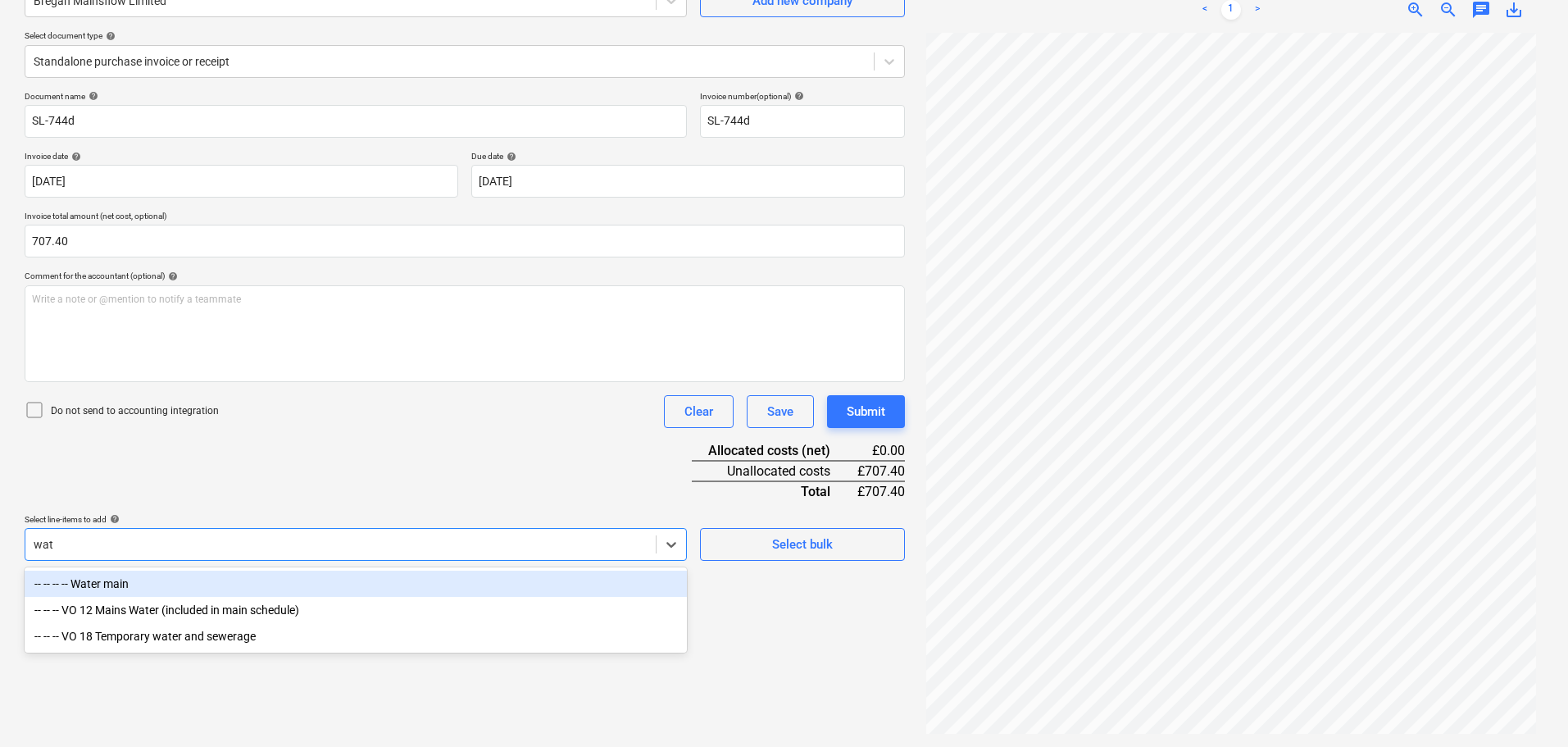
scroll to position [164, 0]
type input "water"
click at [139, 586] on div "-- -- -- -- Water main" at bounding box center [356, 583] width 663 height 26
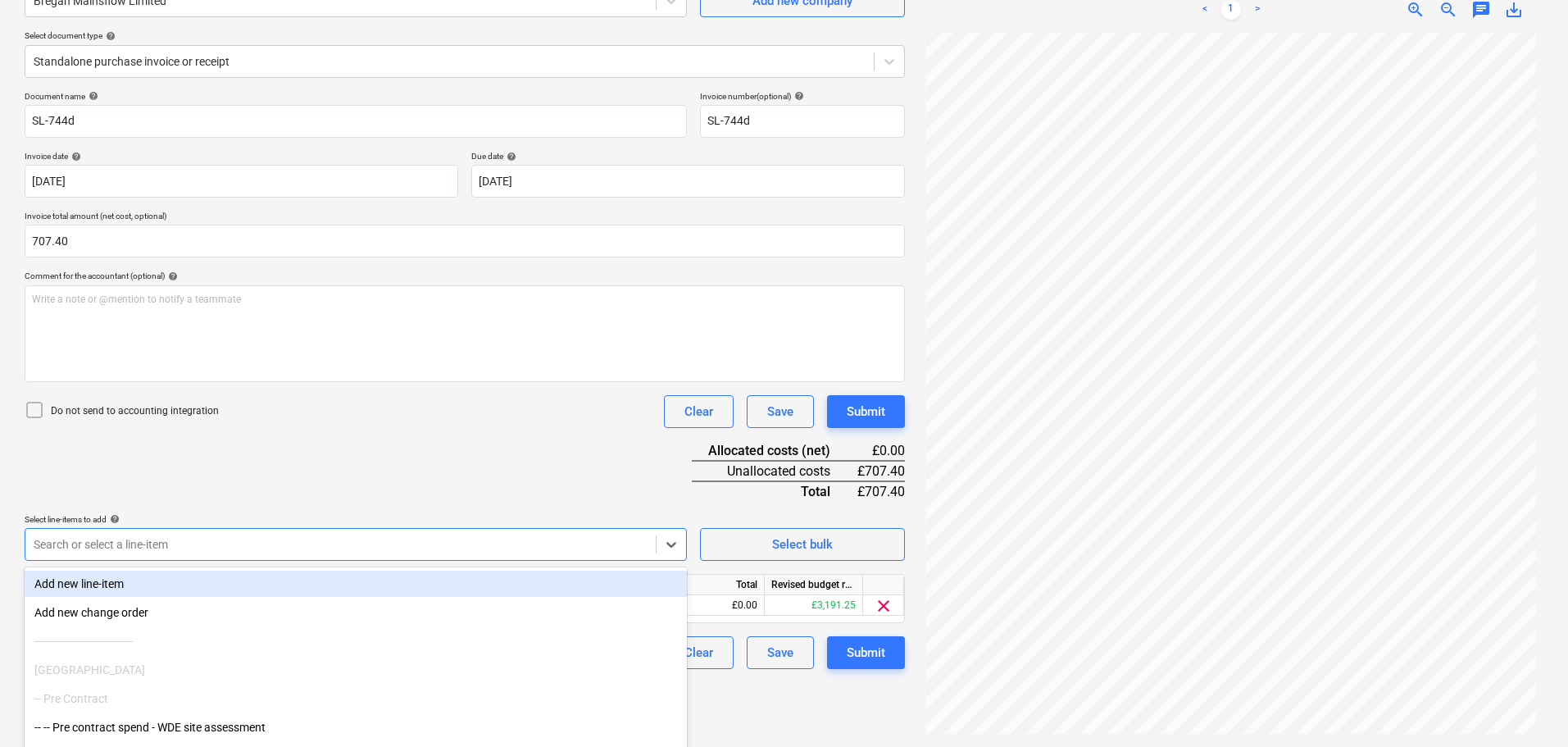
click at [348, 462] on div "Document name help SL-744d Invoice number (optional) help SL-744d Invoice date …" at bounding box center [464, 380] width 880 height 577
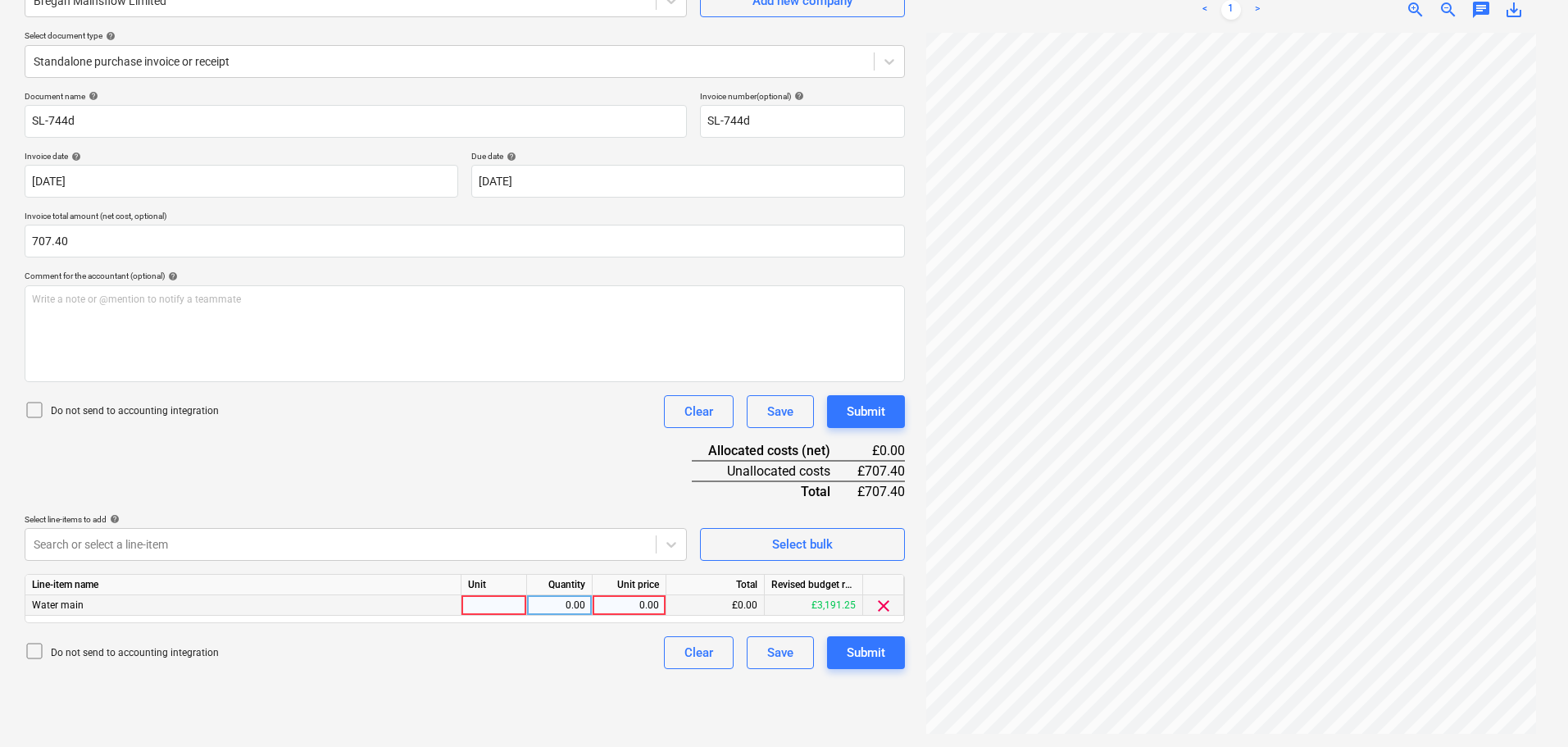
click at [650, 609] on div "0.00" at bounding box center [629, 605] width 60 height 21
type input "707.40"
click at [616, 480] on div "Document name help SL-744d Invoice number (optional) help SL-744d Invoice date …" at bounding box center [464, 380] width 880 height 577
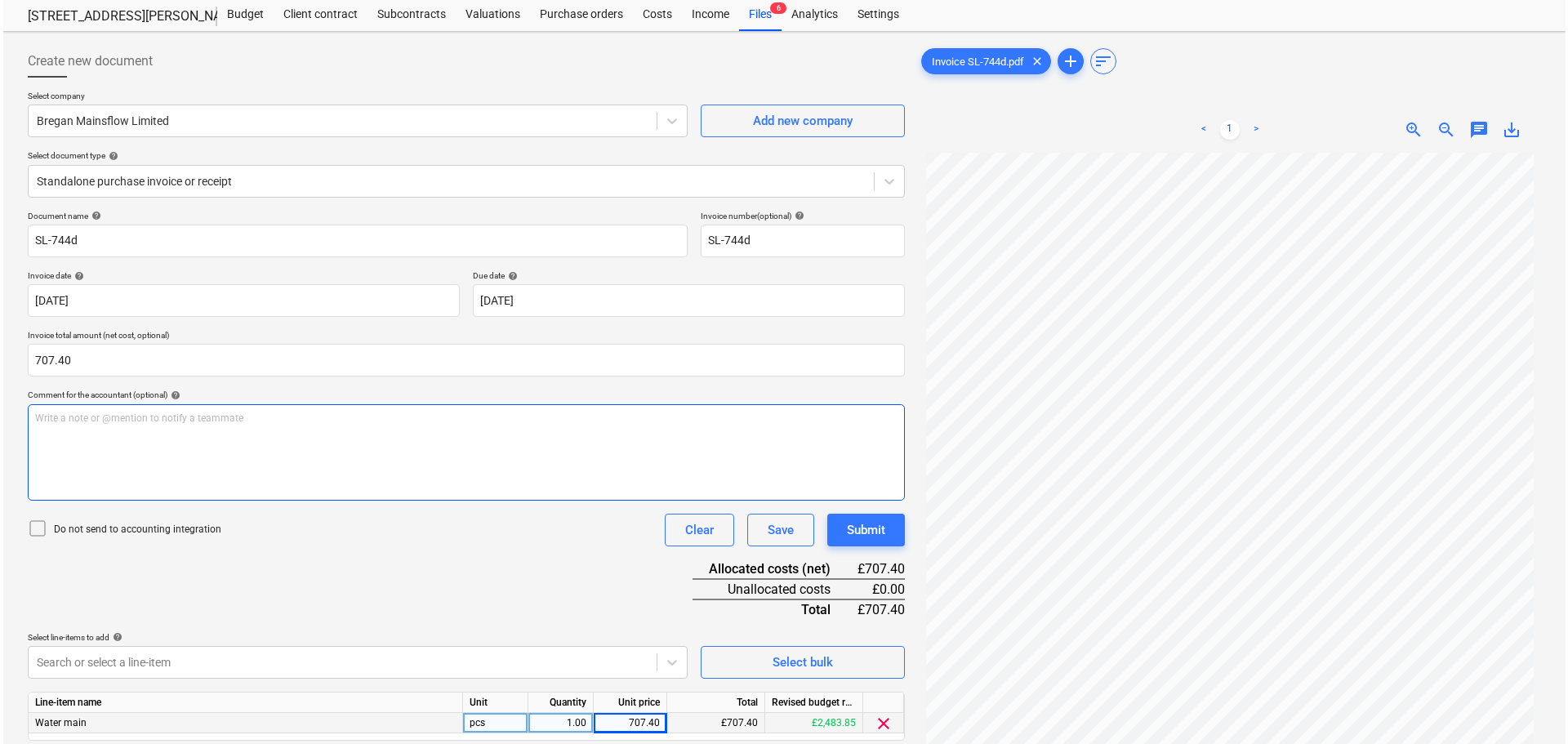
scroll to position [82, 0]
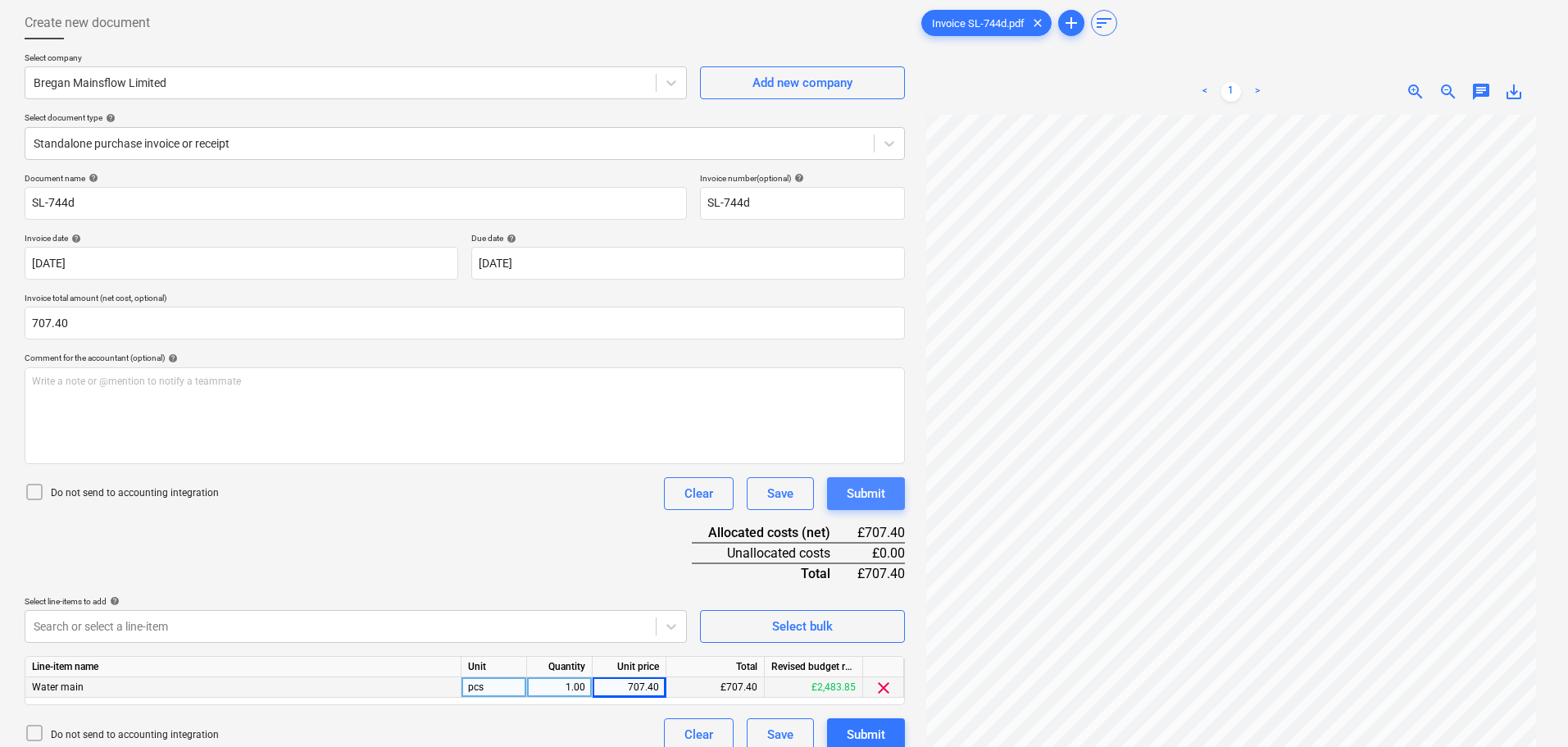
click at [874, 493] on div "Submit" at bounding box center [865, 493] width 39 height 21
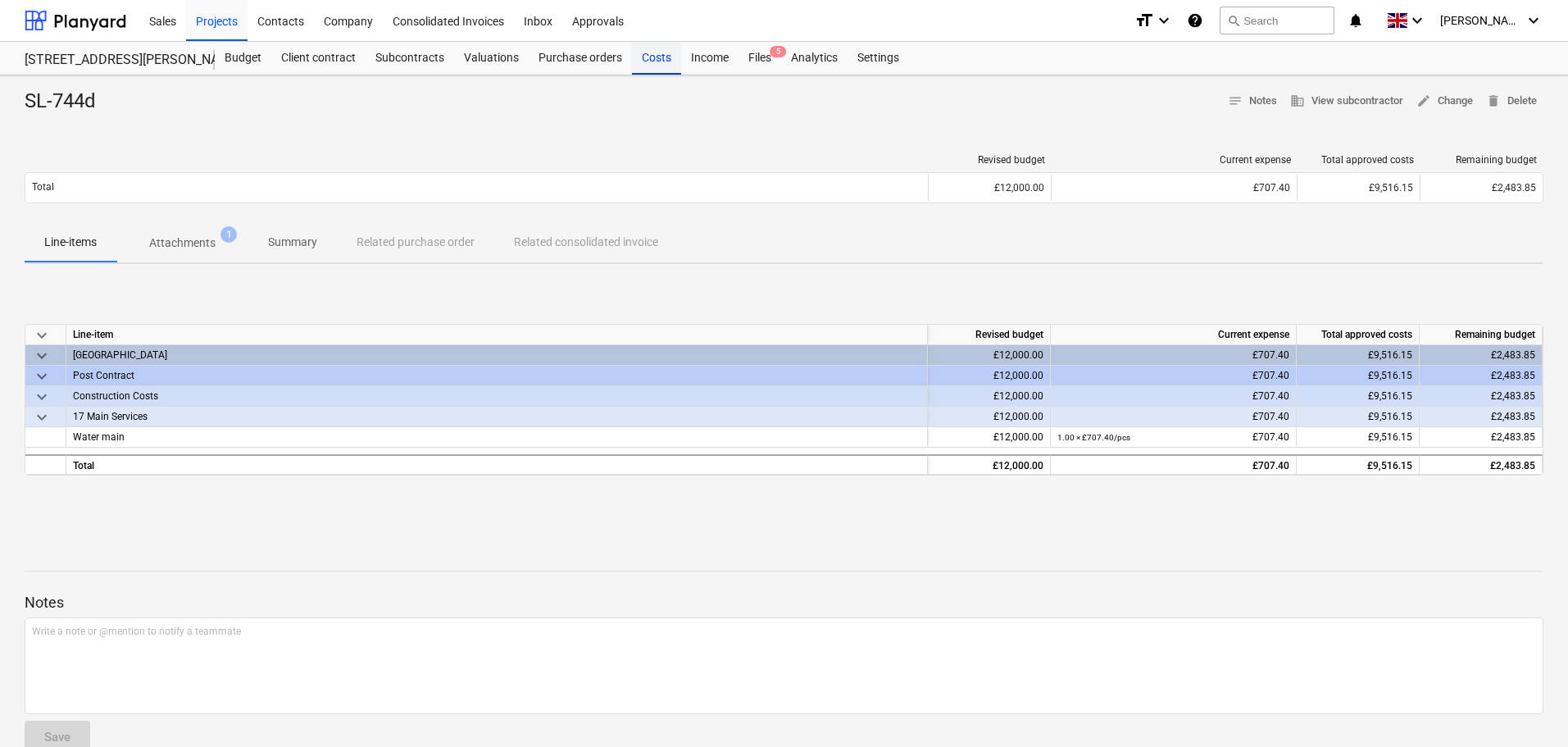
drag, startPoint x: 638, startPoint y: 58, endPoint x: 677, endPoint y: 57, distance: 39.0
click at [638, 58] on div "Costs" at bounding box center [657, 58] width 50 height 33
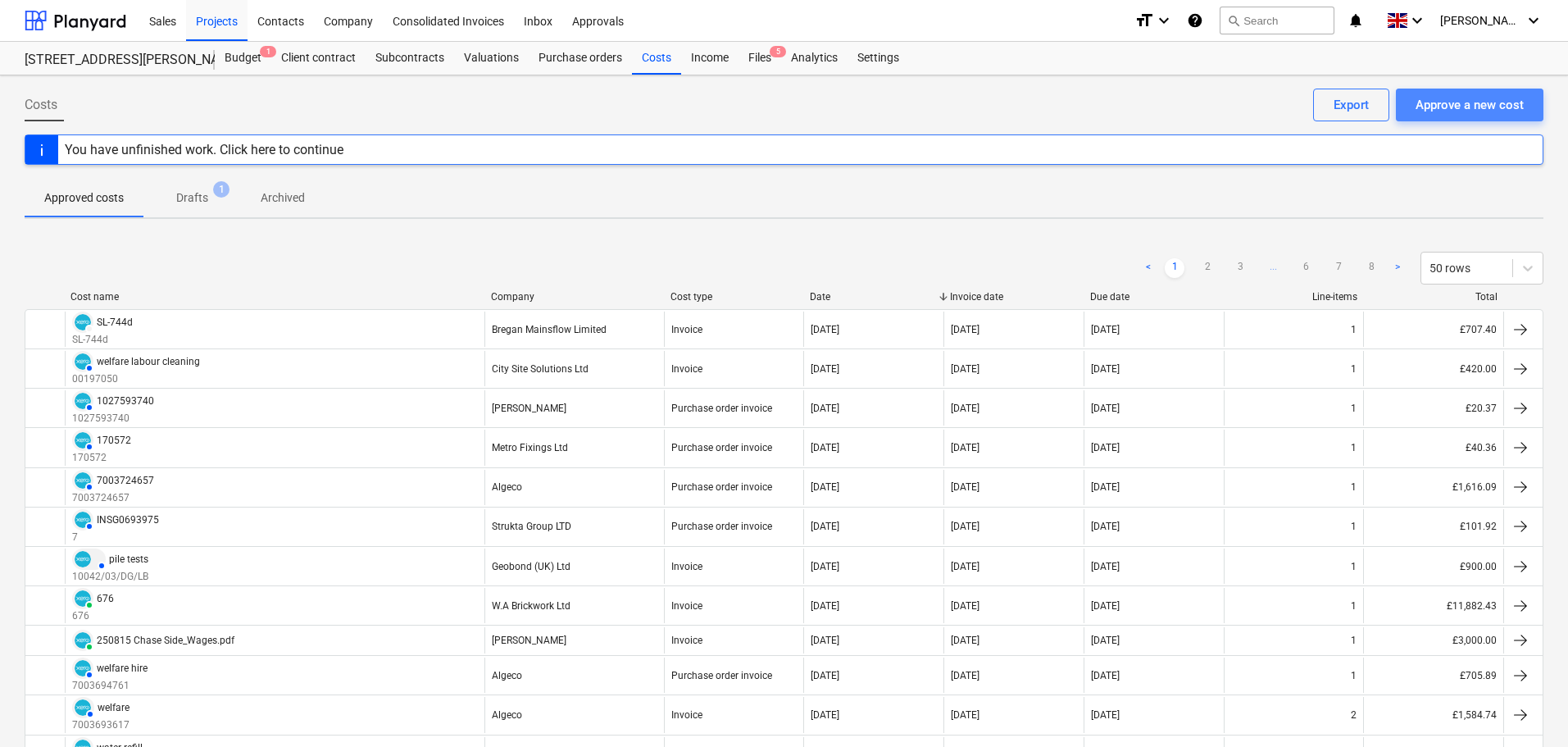
click at [1486, 108] on div "Approve a new cost" at bounding box center [1470, 104] width 108 height 21
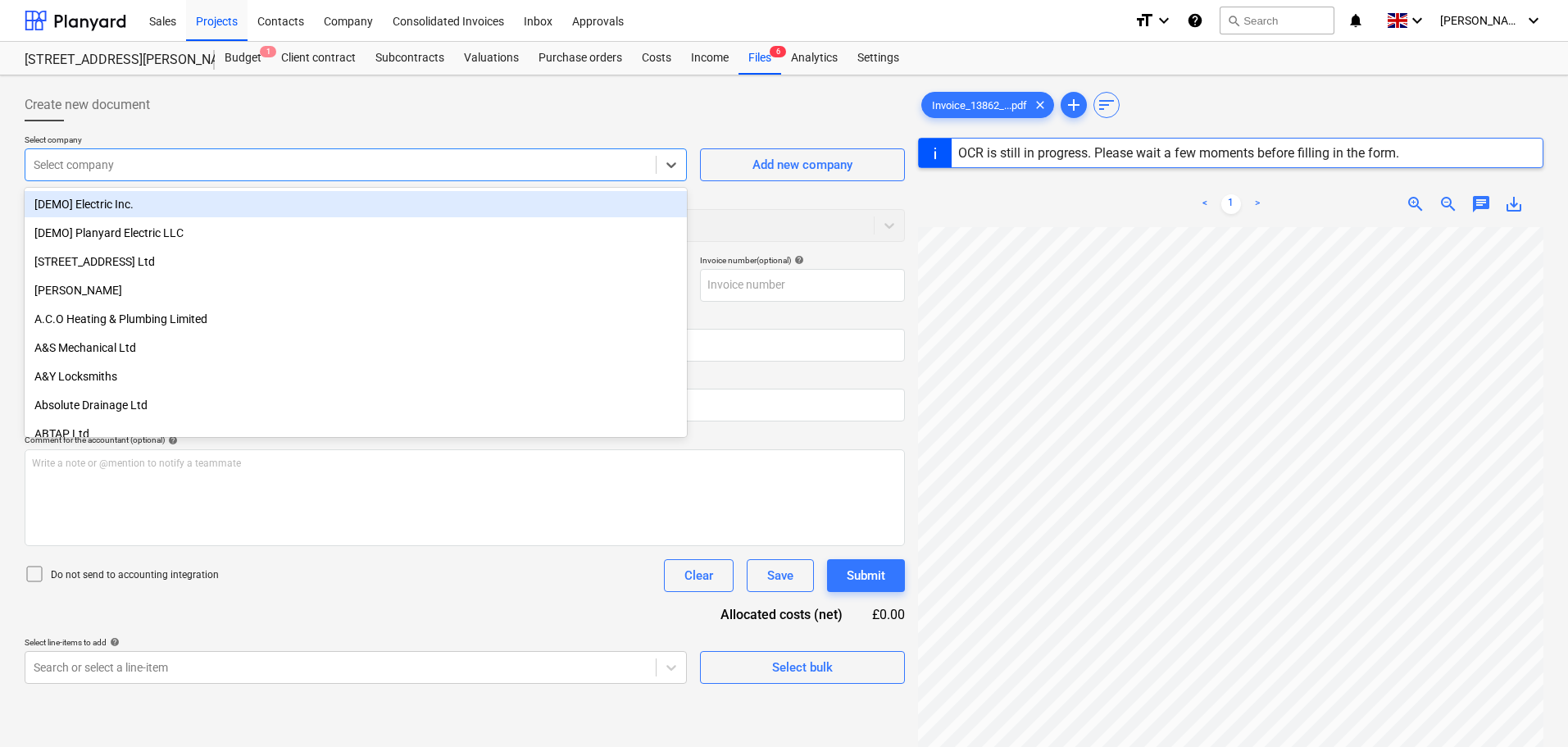
click at [187, 171] on div at bounding box center [340, 165] width 614 height 17
click at [286, 120] on div "Create new document" at bounding box center [464, 104] width 880 height 33
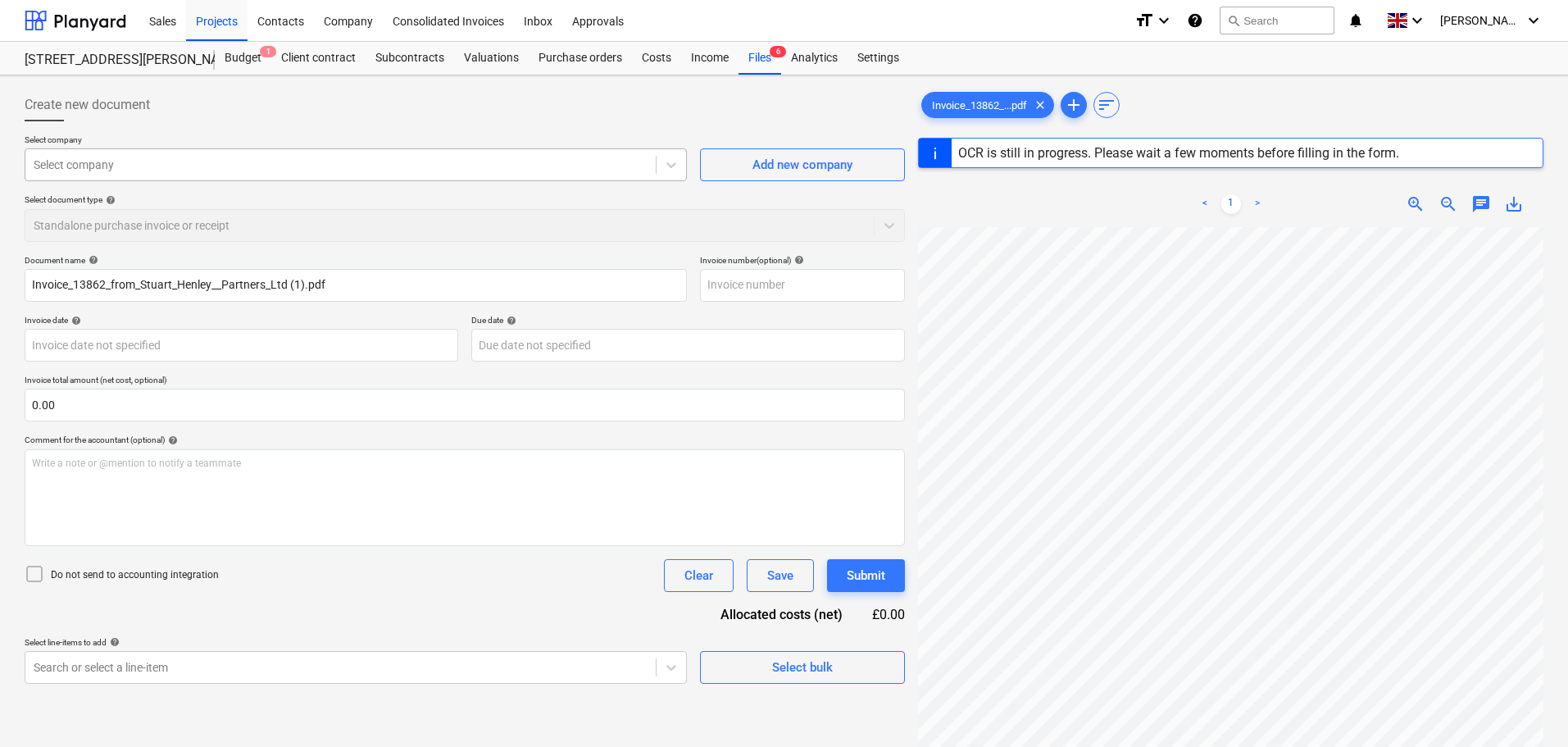
type input "13862"
type input "[DATE]"
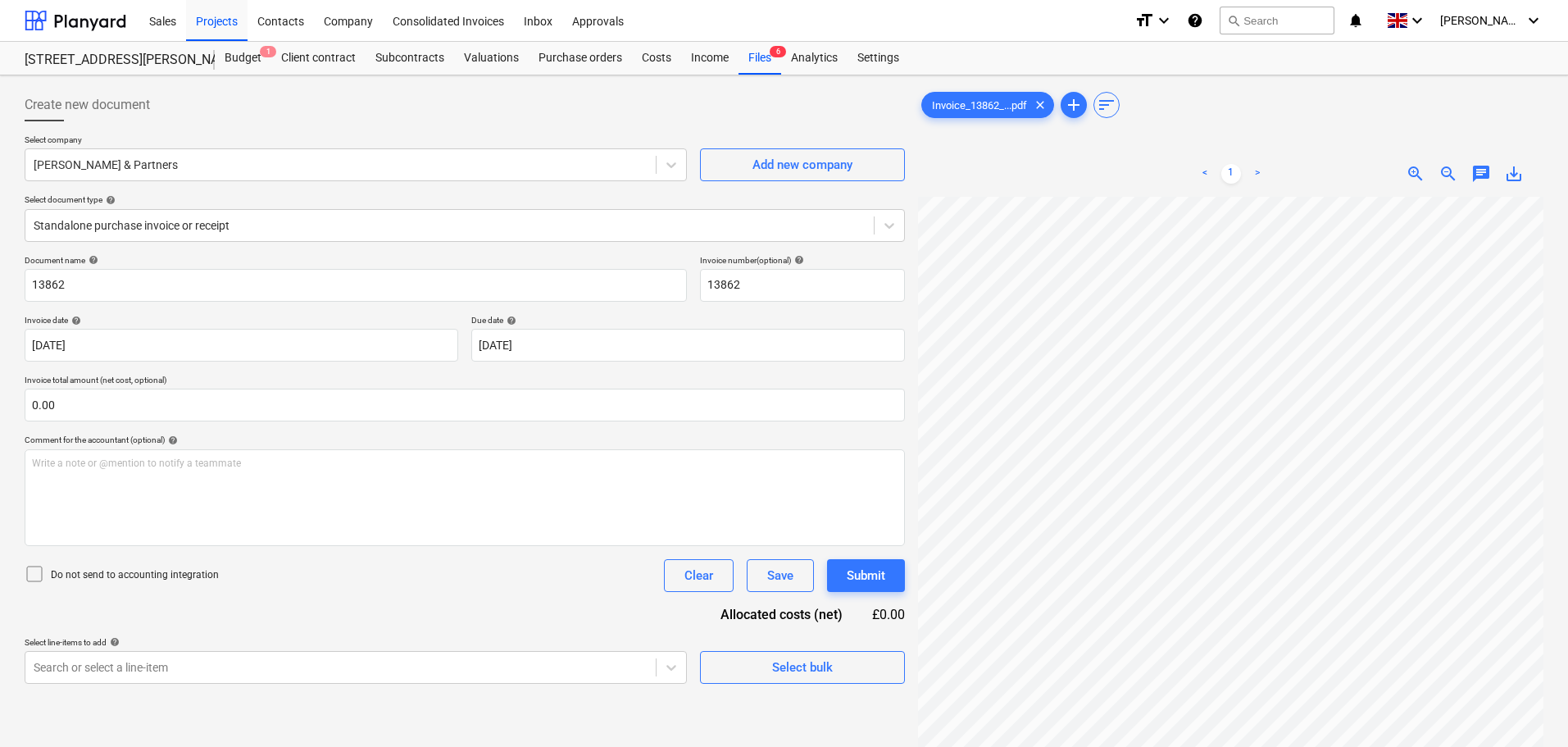
click at [319, 126] on div at bounding box center [464, 127] width 880 height 13
click at [228, 227] on div at bounding box center [450, 225] width 833 height 17
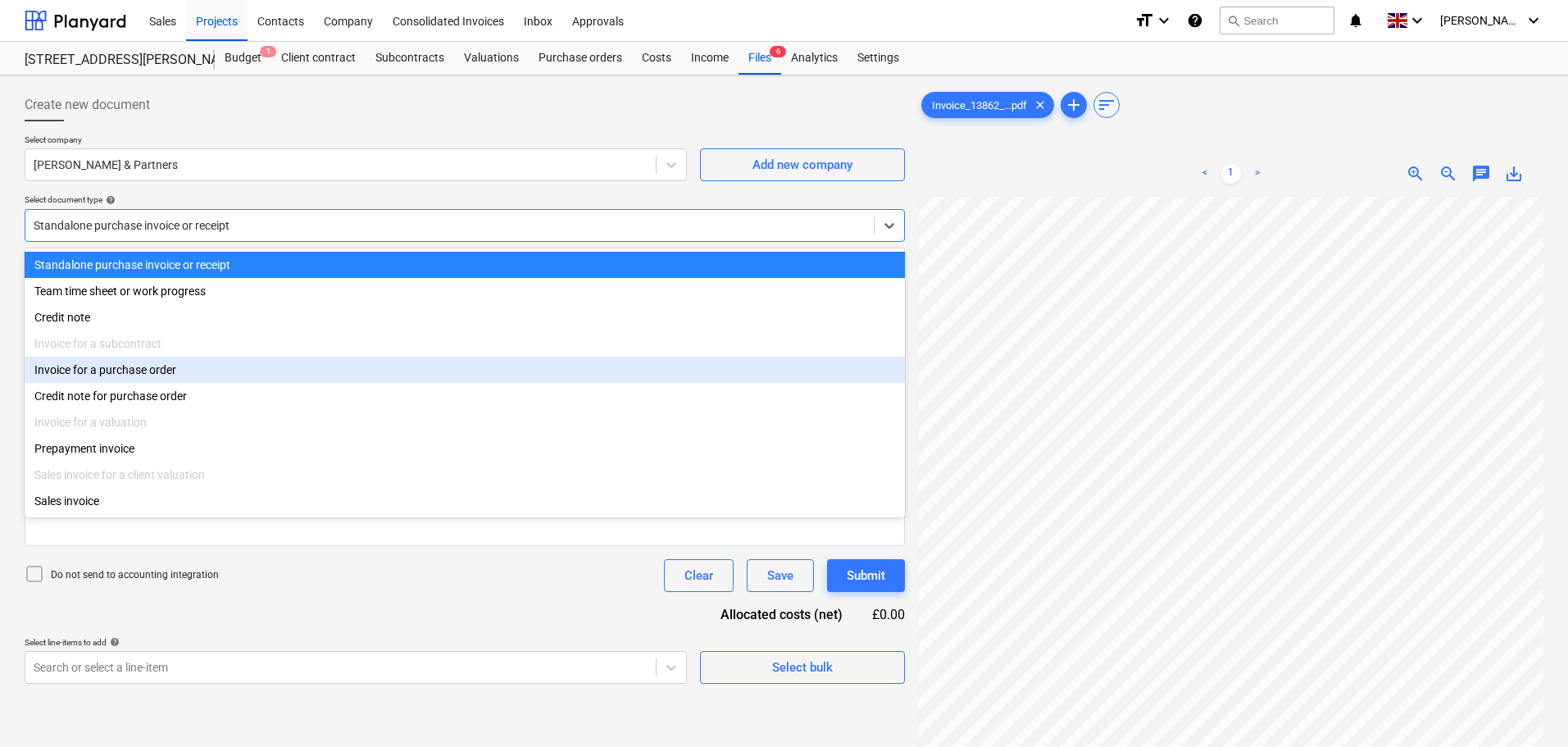
click at [135, 379] on div "Invoice for a purchase order" at bounding box center [464, 369] width 880 height 26
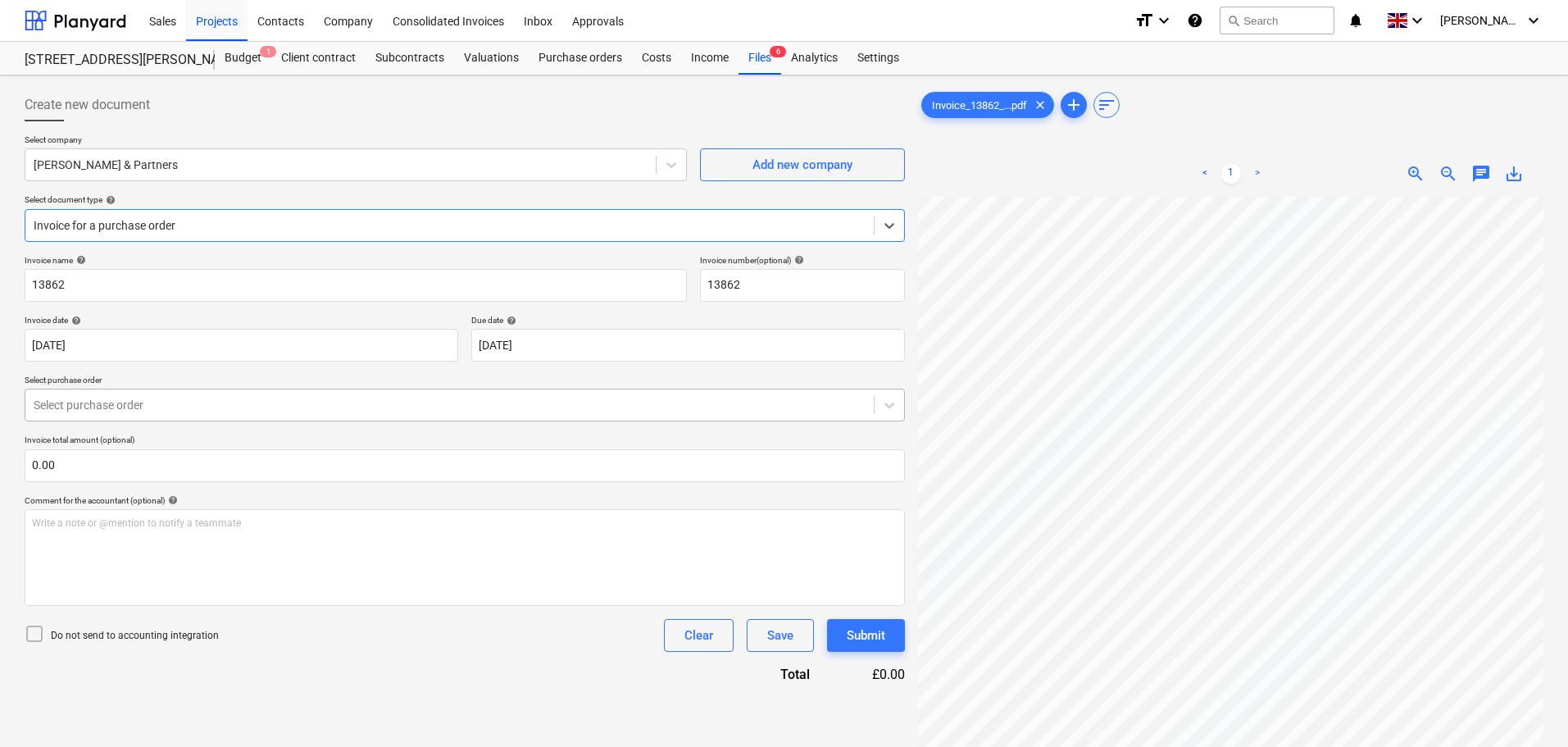
click at [127, 406] on div at bounding box center [450, 405] width 833 height 17
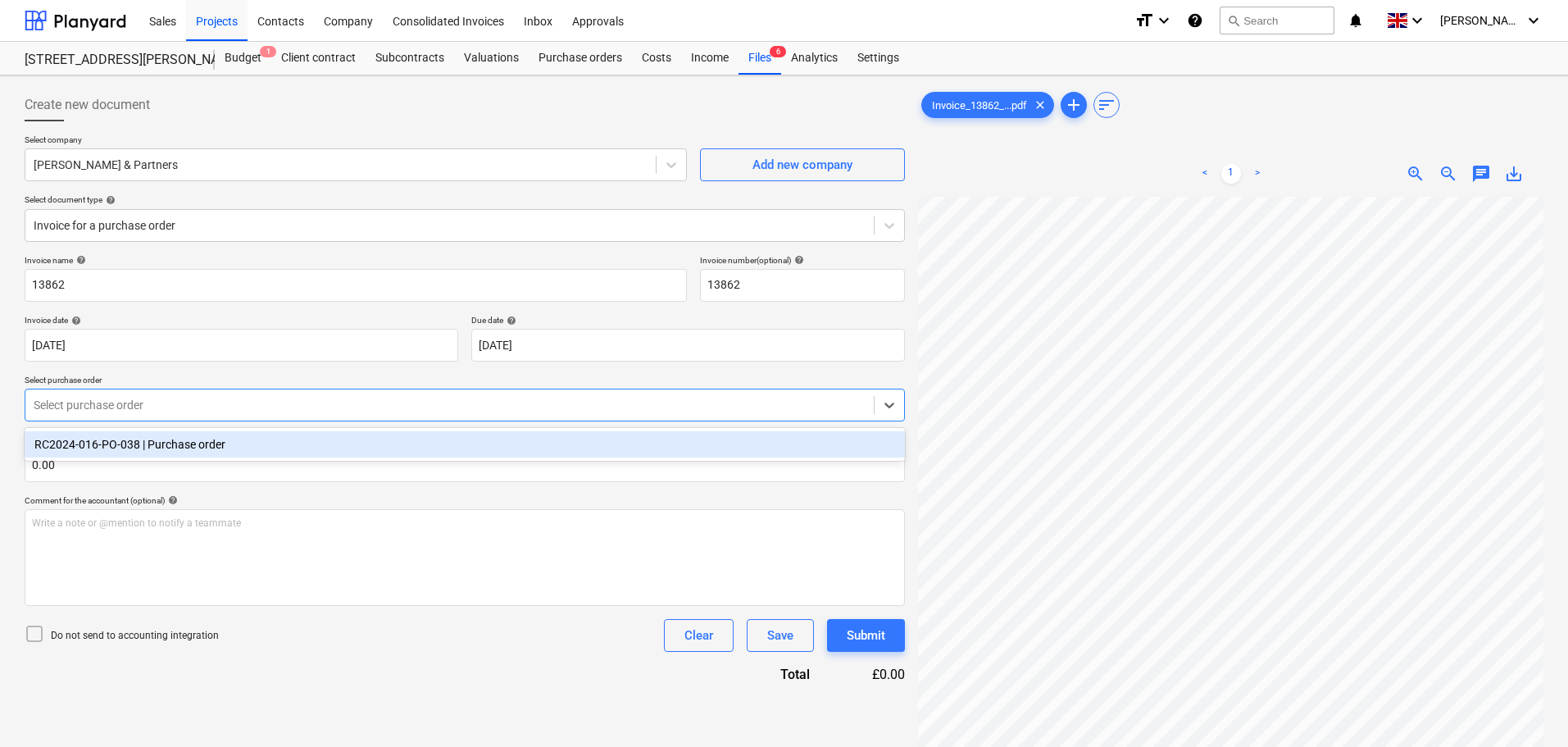
click at [154, 450] on div "RC2024-016-PO-038 | Purchase order" at bounding box center [464, 444] width 880 height 26
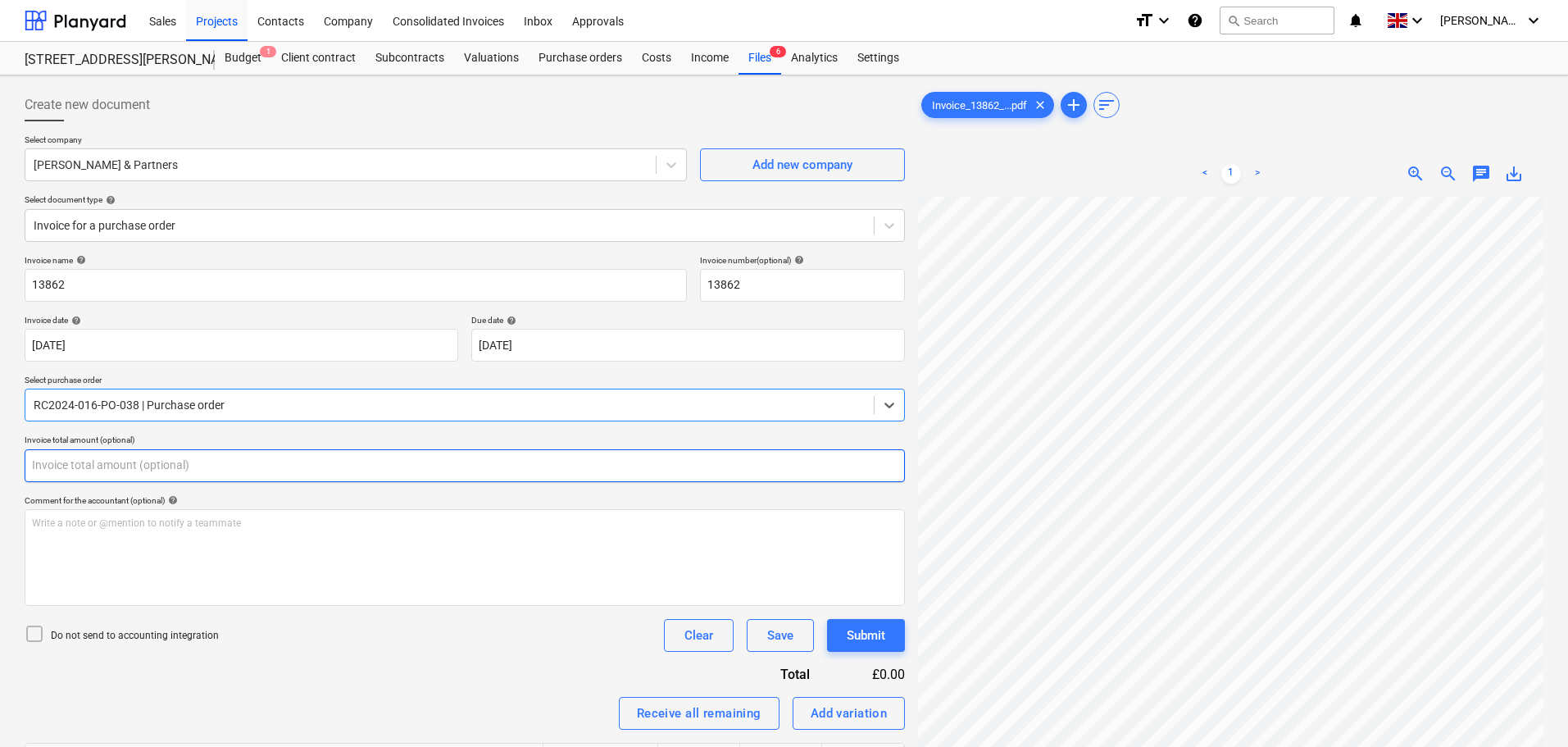
click at [70, 464] on input "text" at bounding box center [464, 465] width 880 height 33
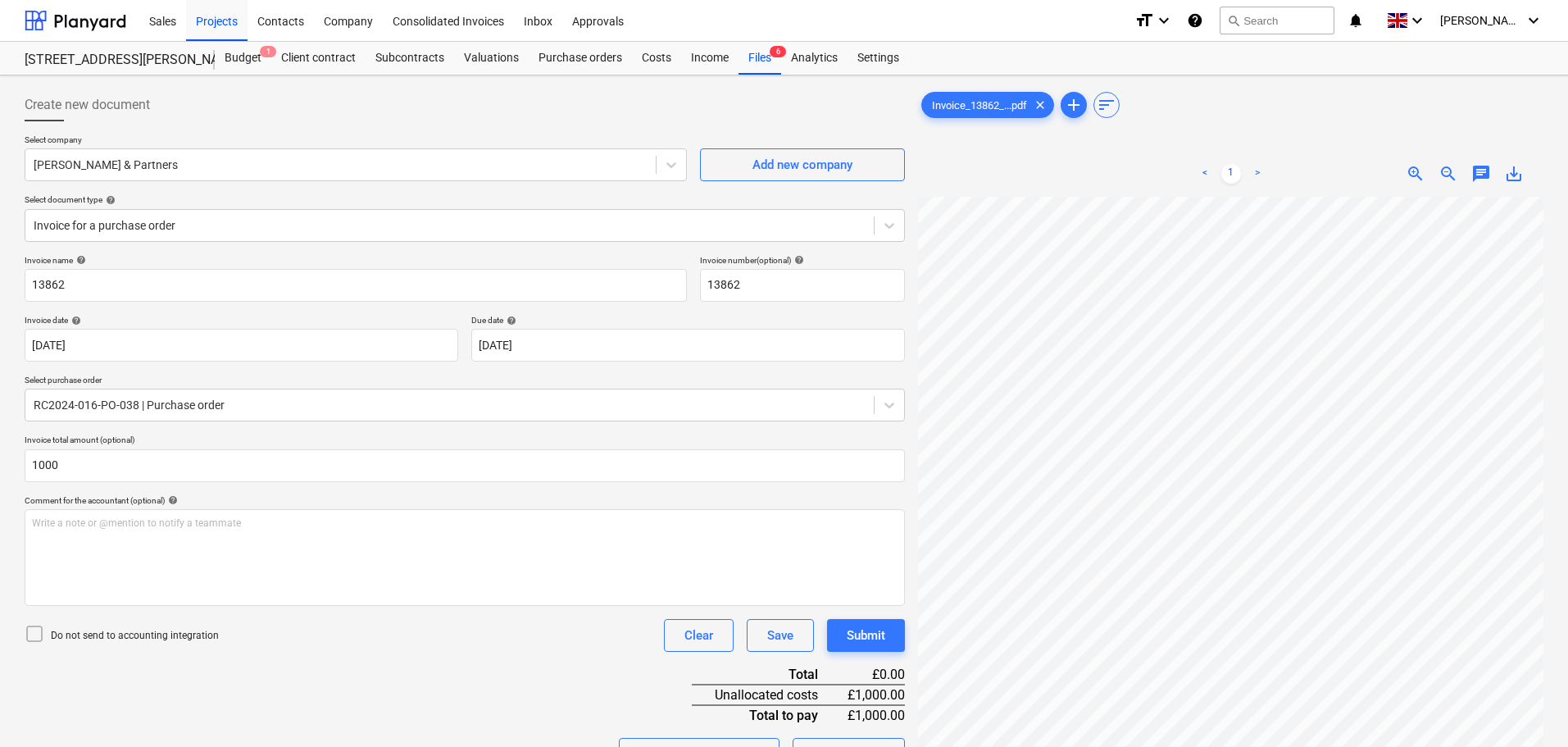
type input "1,000.00"
click at [459, 668] on div "Invoice name help 13862 Invoice number (optional) help 13862 Invoice date help …" at bounding box center [464, 605] width 880 height 701
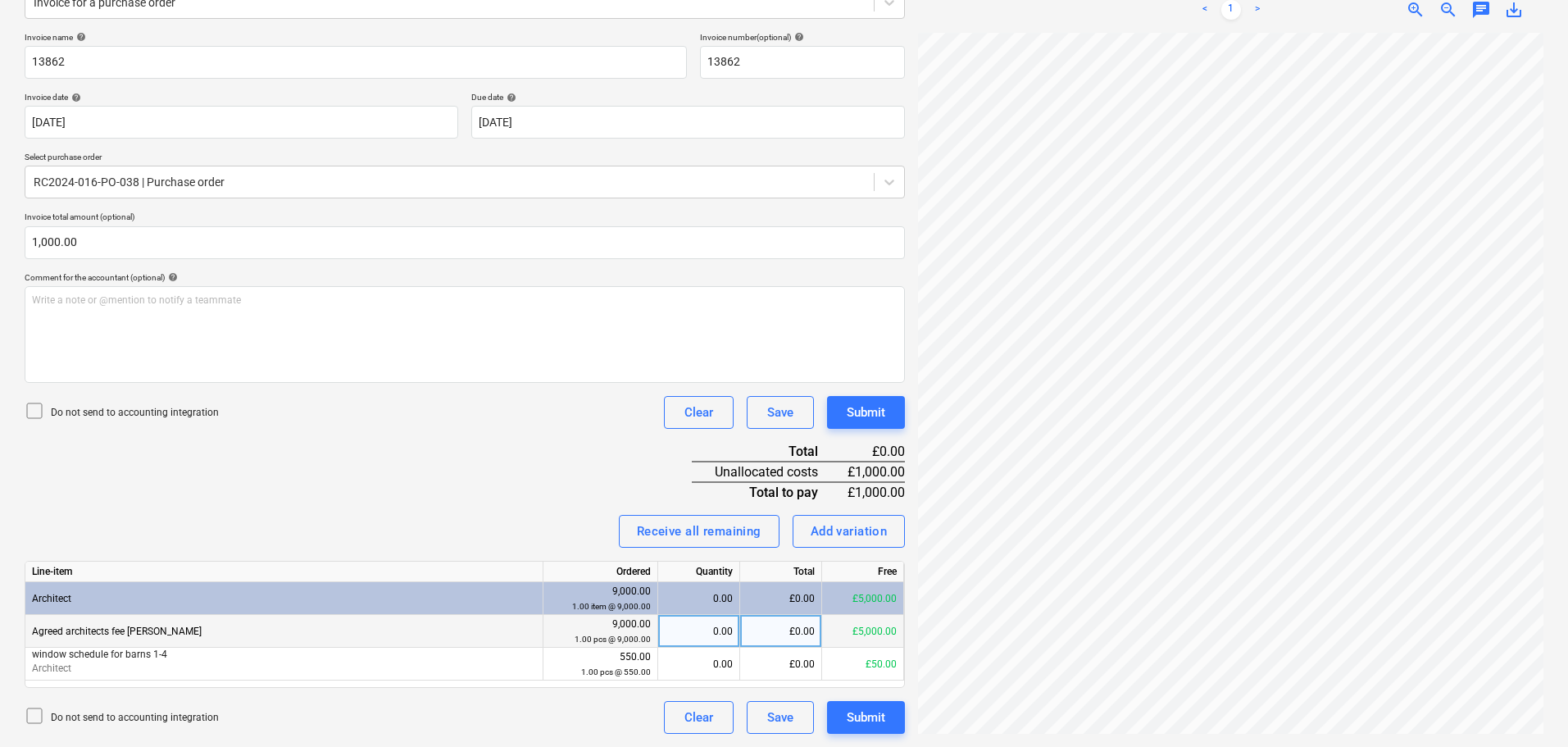
click at [793, 634] on div "£0.00" at bounding box center [781, 631] width 82 height 33
type input "1000"
click at [408, 488] on div "Invoice name help 13862 Invoice number (optional) help 13862 Invoice date help …" at bounding box center [464, 382] width 880 height 701
click at [540, 490] on div "Invoice name help 13862 Invoice number (optional) help 13862 Invoice date help …" at bounding box center [464, 382] width 880 height 701
click at [869, 415] on div "Submit" at bounding box center [865, 412] width 39 height 21
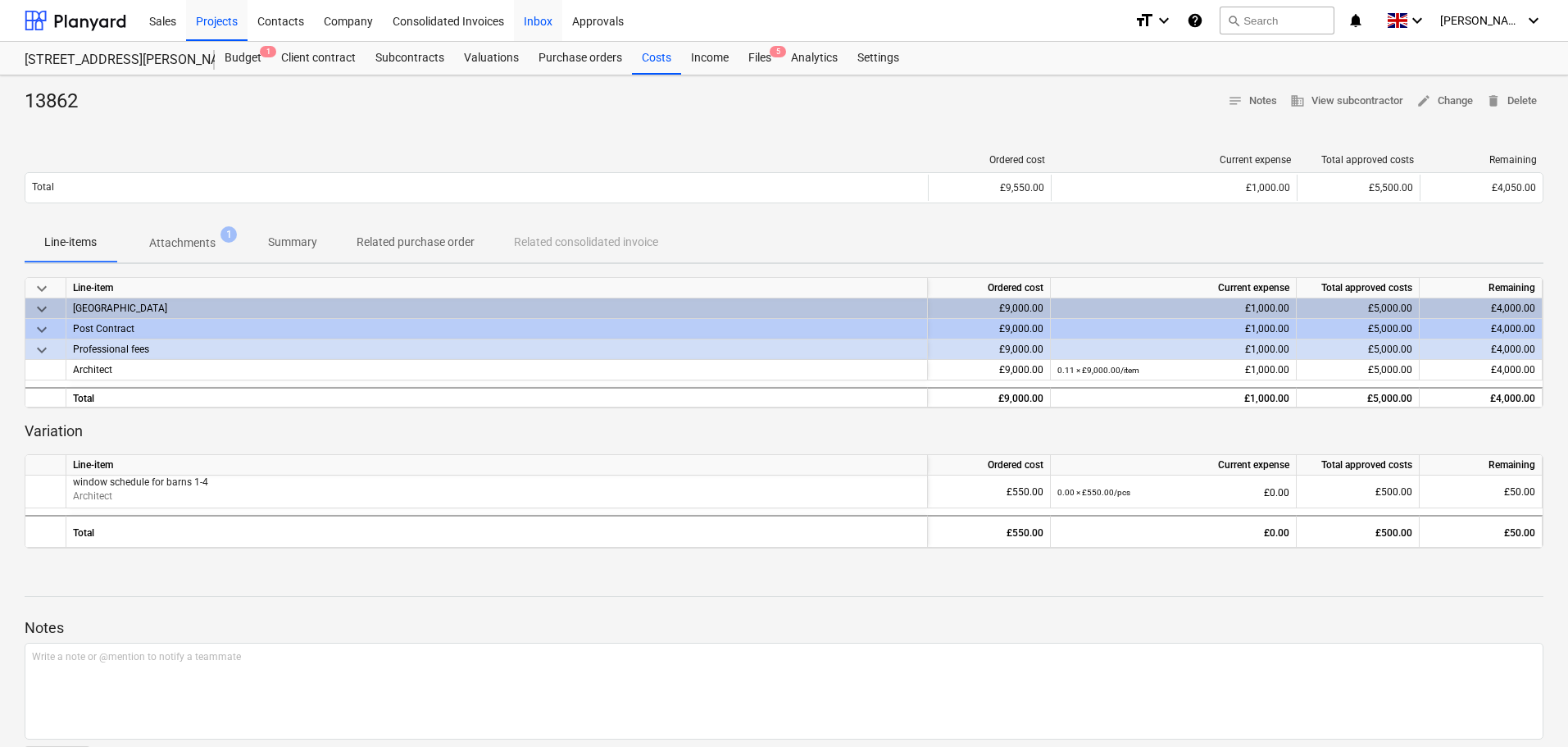
drag, startPoint x: 245, startPoint y: 62, endPoint x: 559, endPoint y: 0, distance: 320.1
click at [246, 62] on div "Budget 1" at bounding box center [242, 58] width 57 height 33
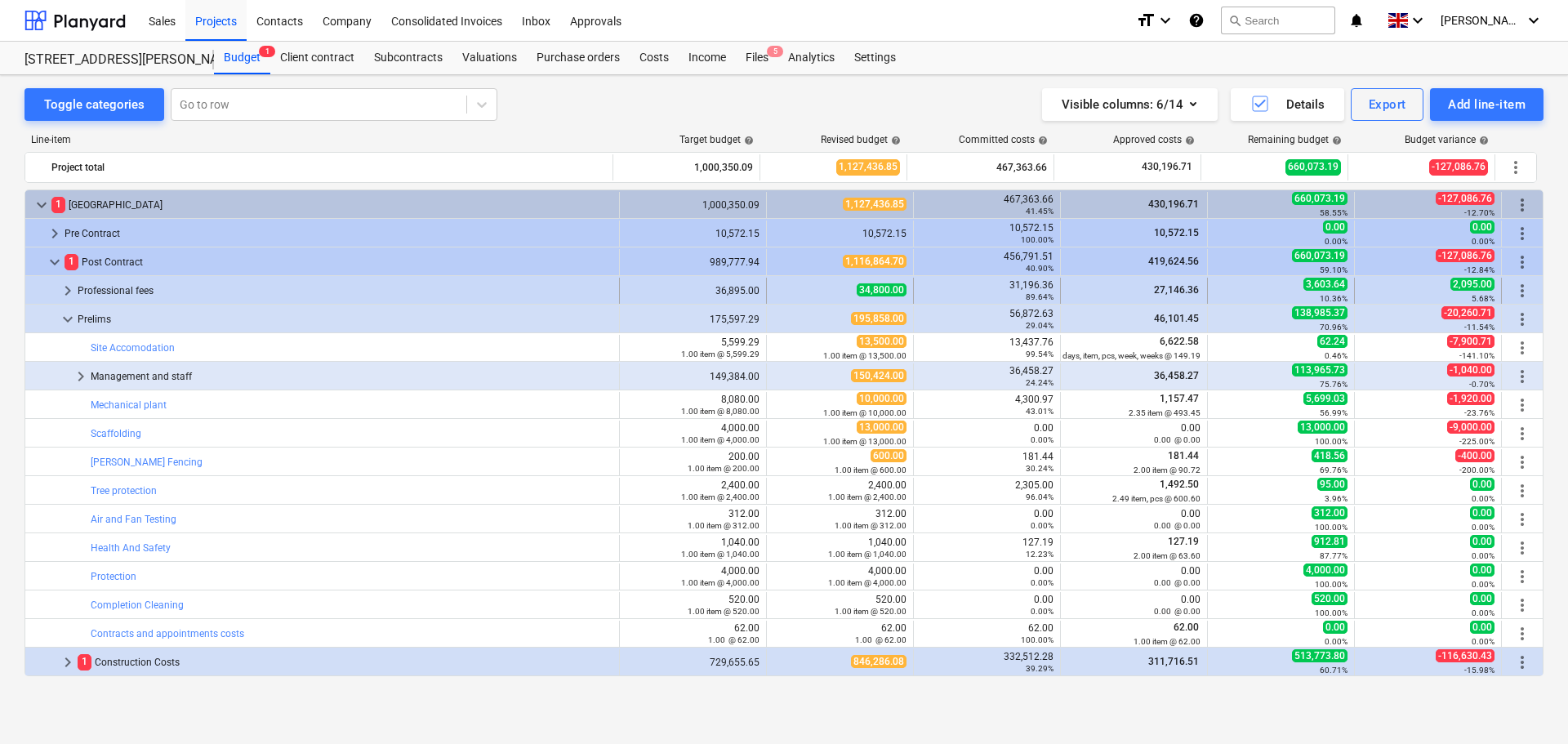
click at [64, 295] on span "keyboard_arrow_right" at bounding box center [68, 290] width 20 height 20
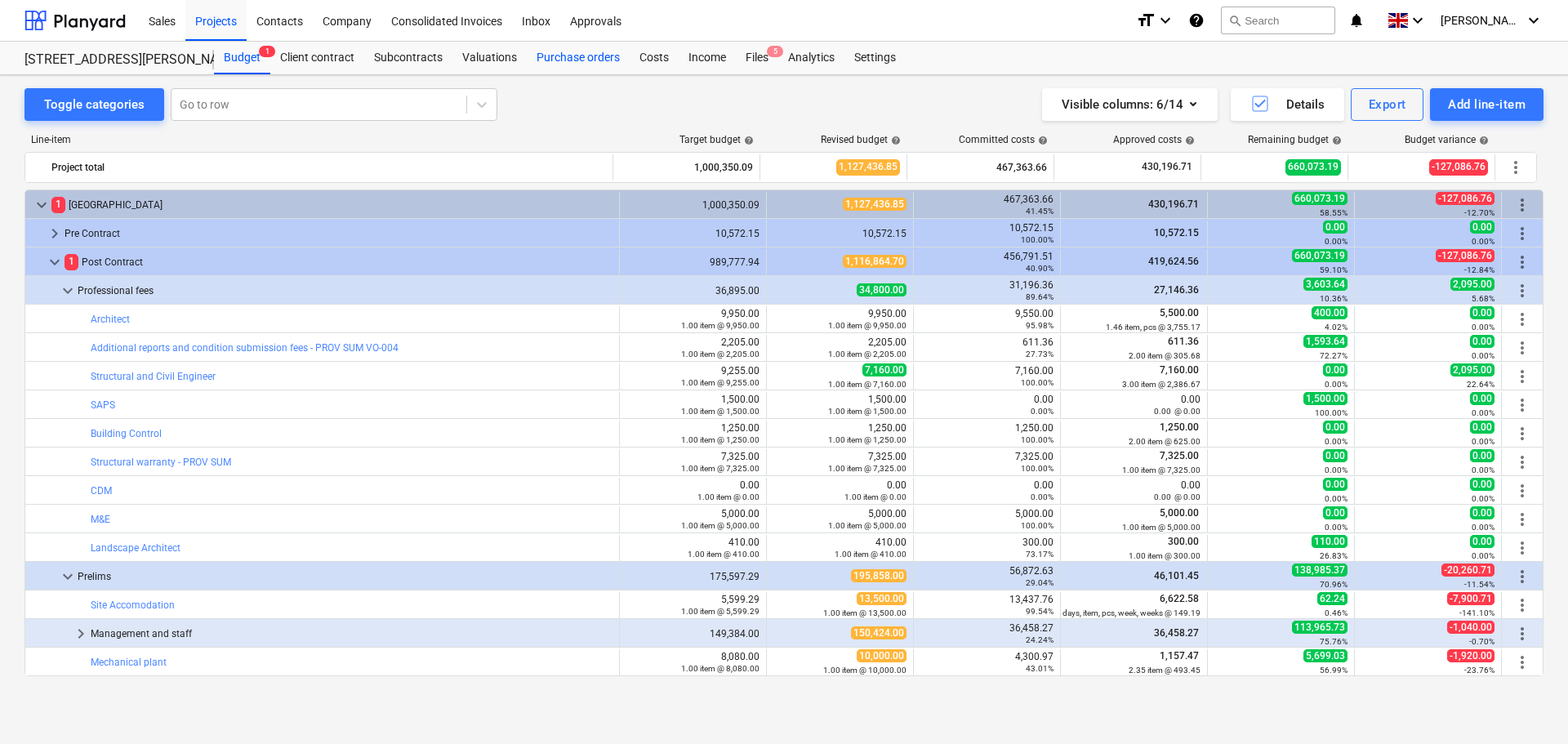
click at [584, 58] on div "Purchase orders" at bounding box center [578, 57] width 103 height 33
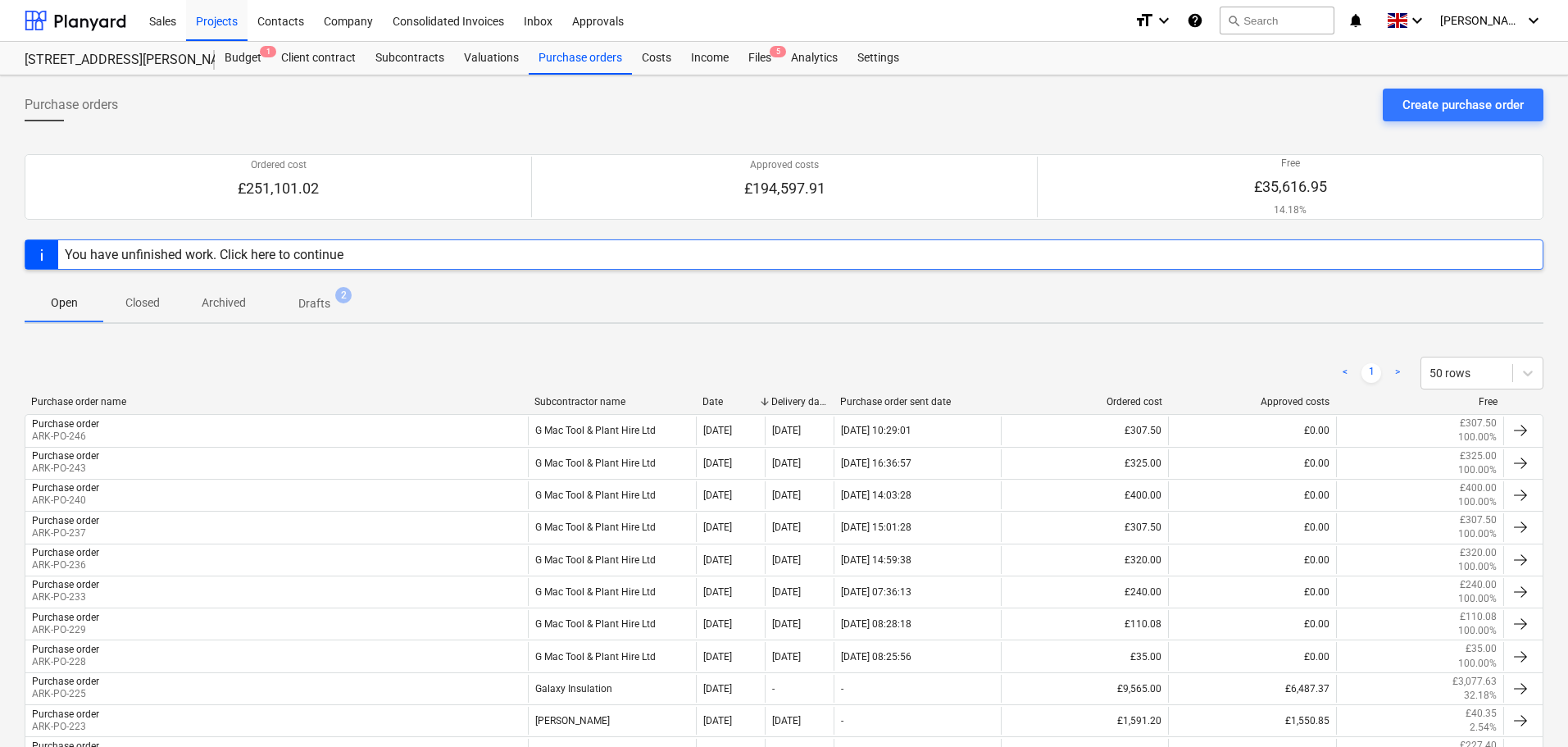
click at [569, 400] on div "Subcontractor name" at bounding box center [612, 402] width 155 height 12
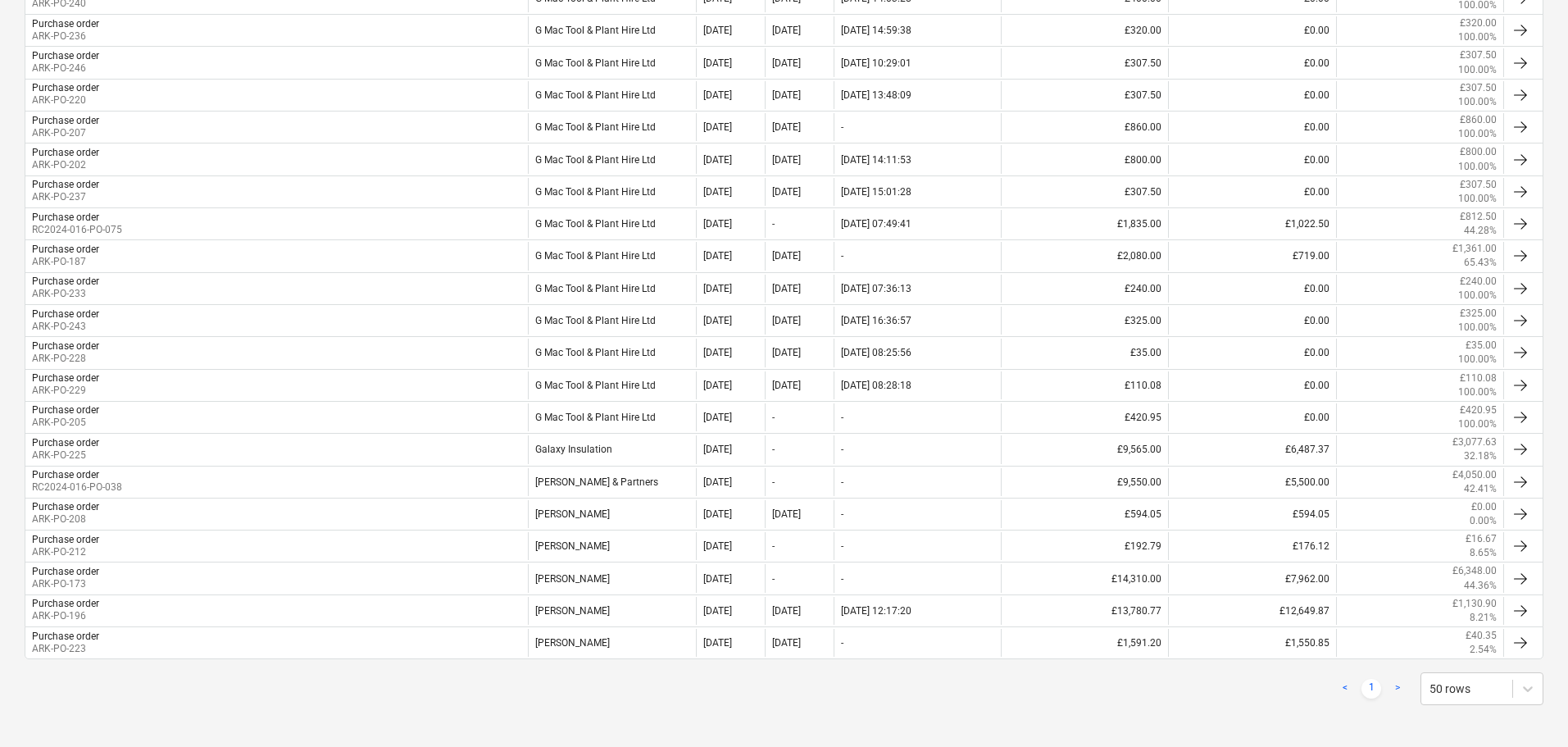
scroll to position [597, 0]
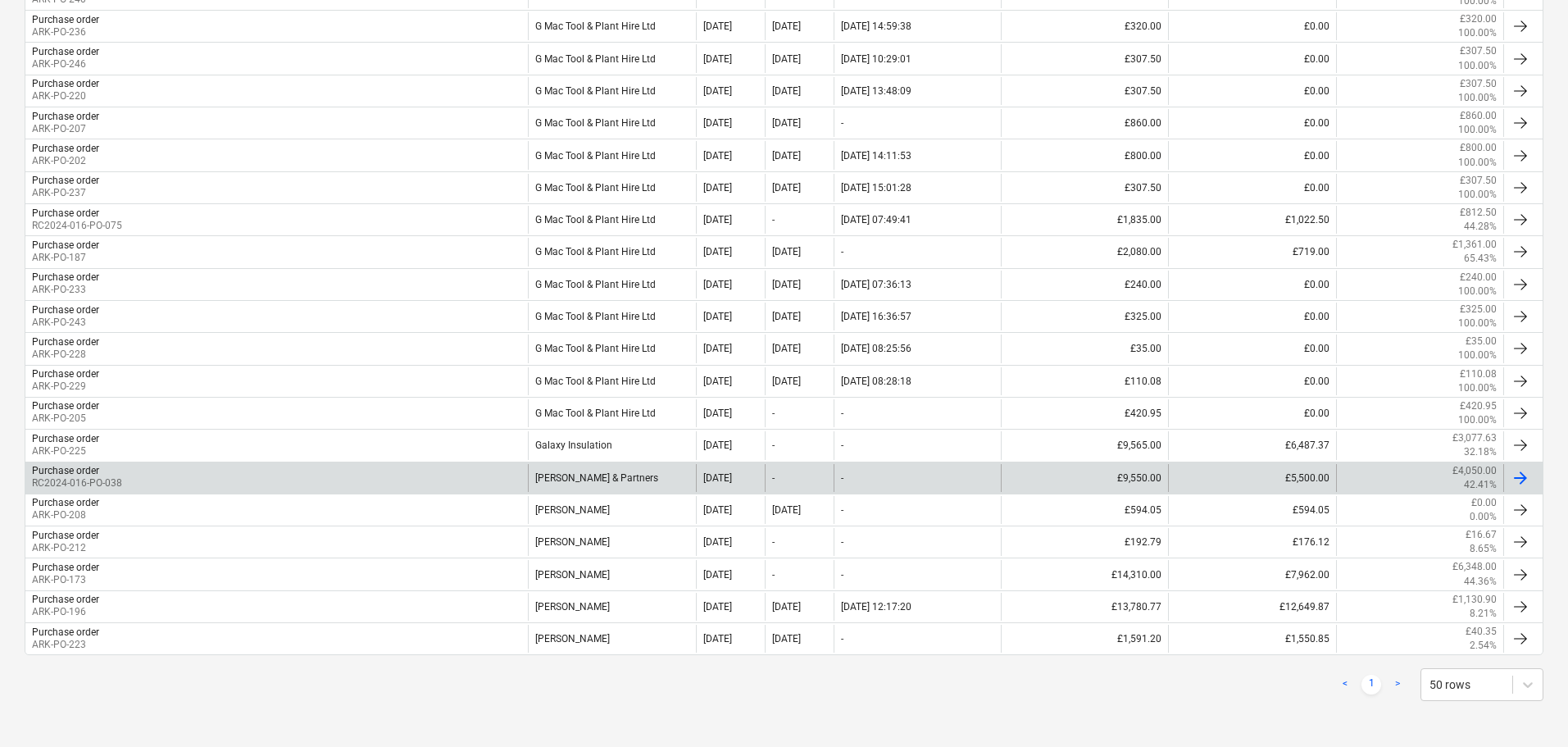
click at [398, 472] on div "Purchase order RC2024-016-PO-038" at bounding box center [277, 478] width 502 height 28
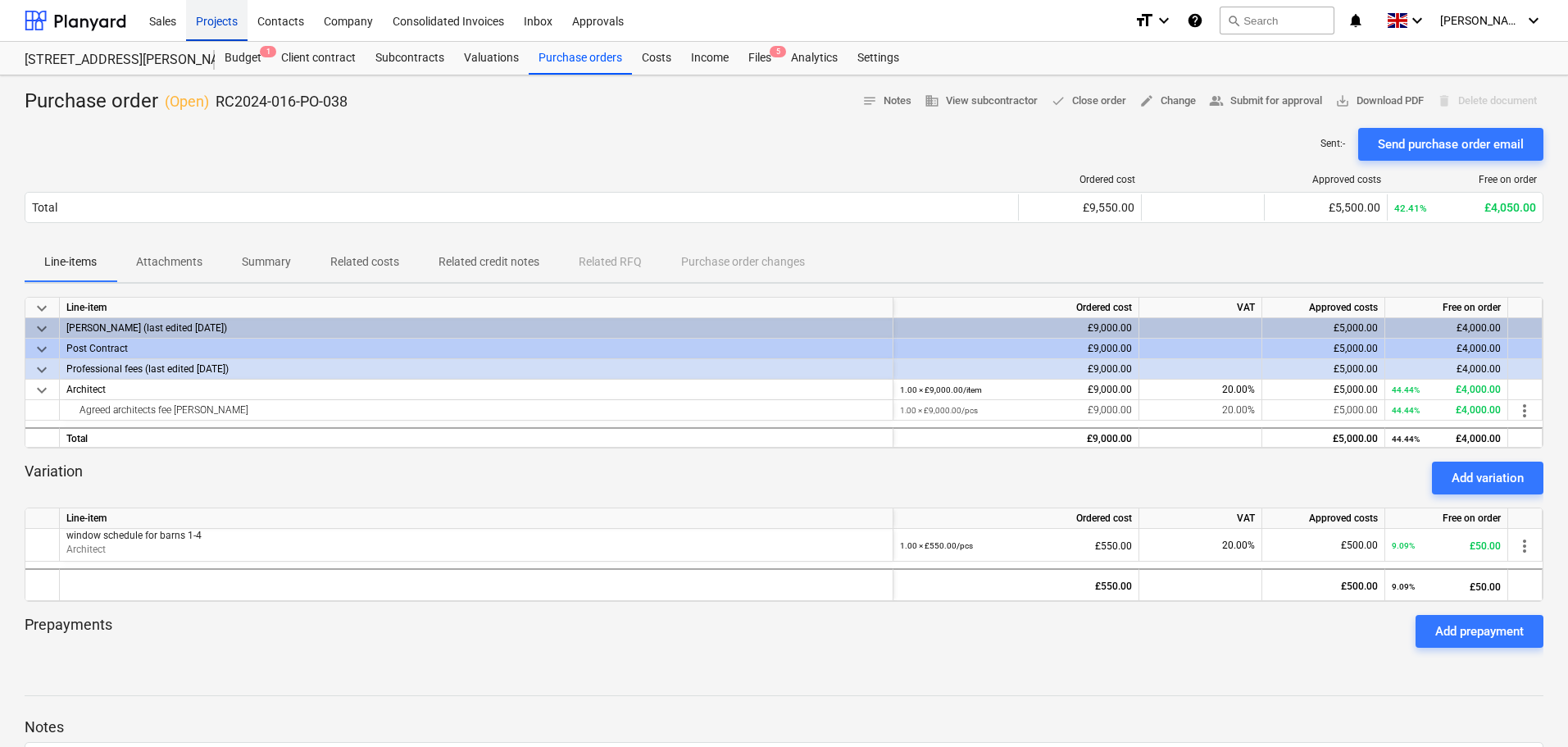
click at [214, 20] on div "Projects" at bounding box center [217, 20] width 62 height 42
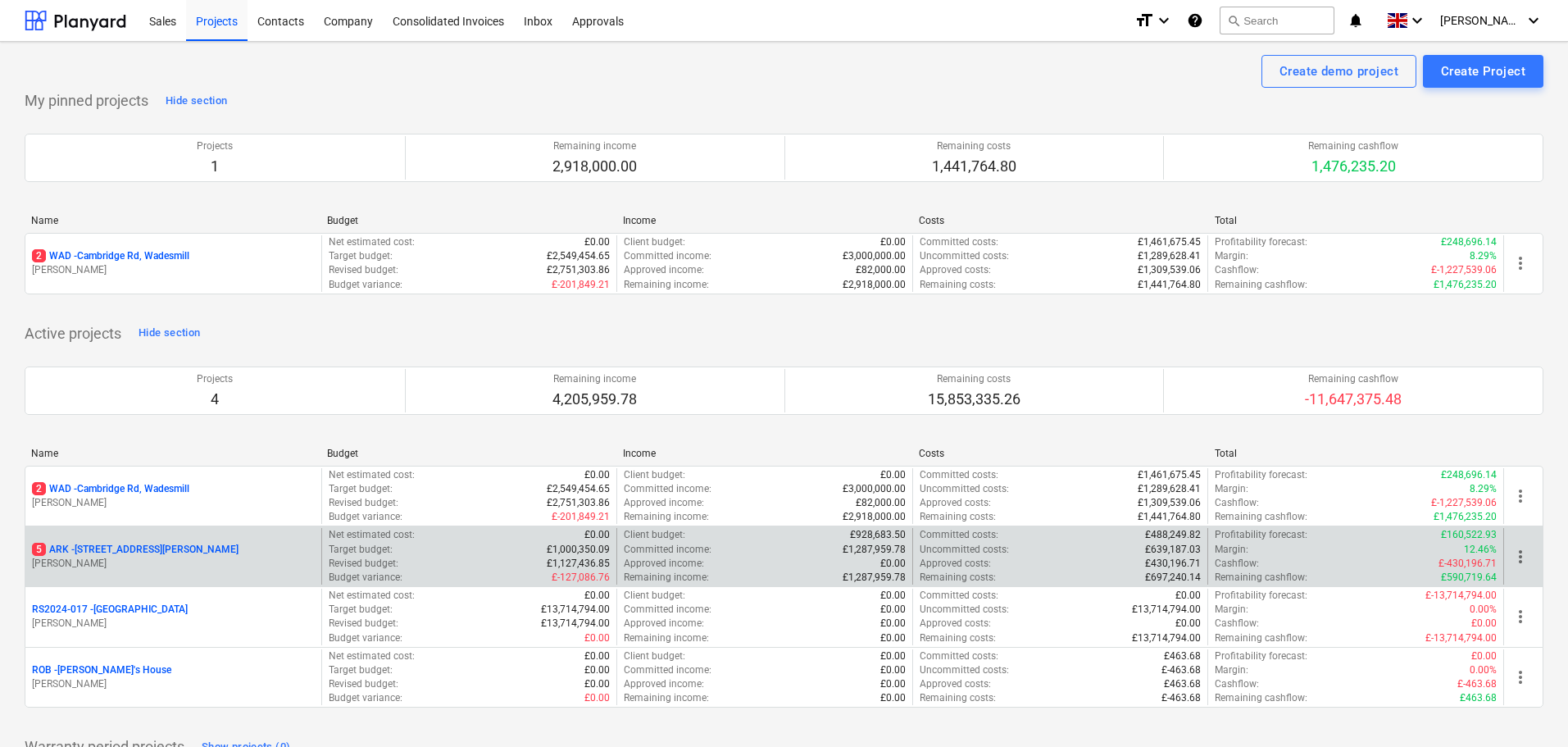
click at [117, 550] on p "5 ARK - 2 Galley [PERSON_NAME]" at bounding box center [135, 550] width 206 height 14
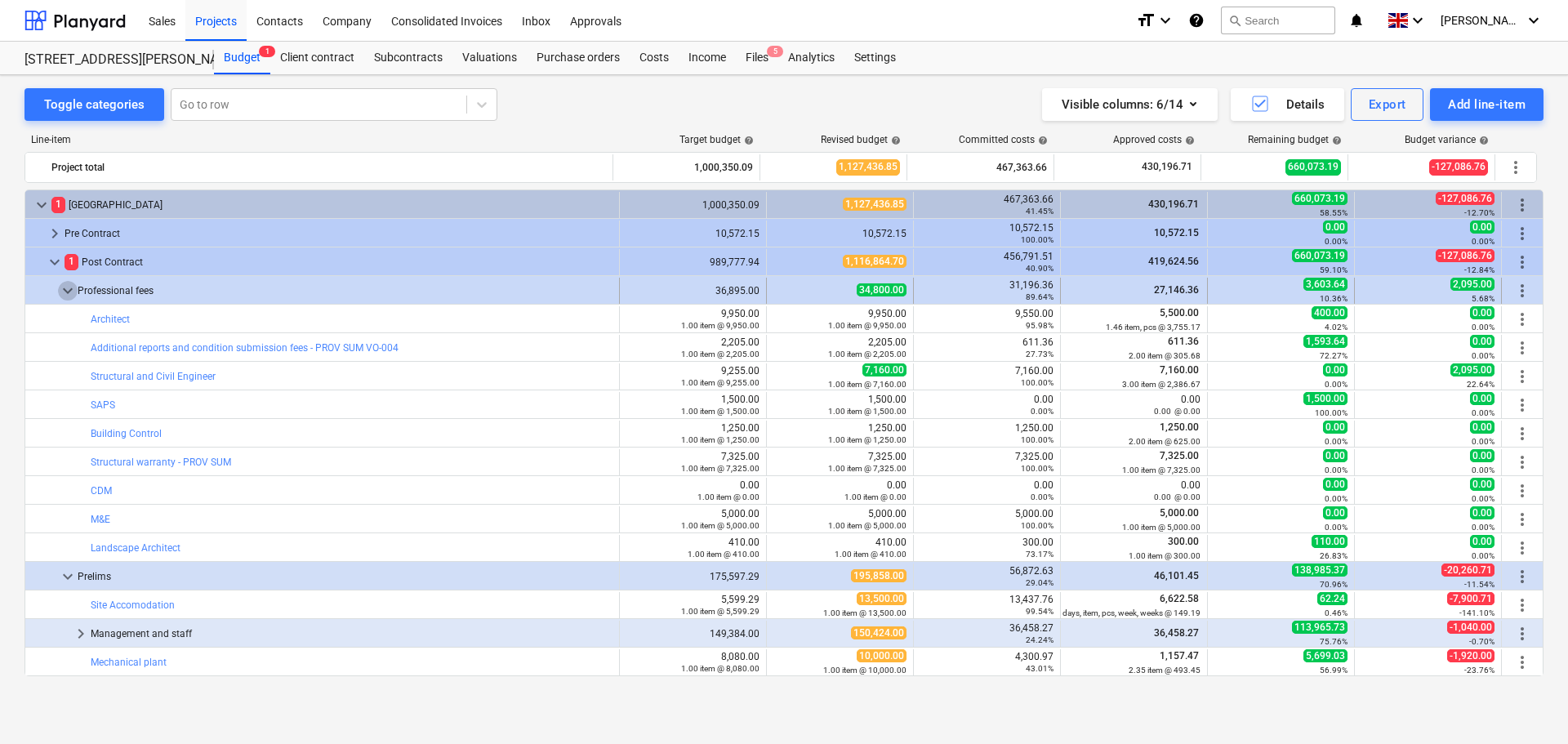
click at [65, 289] on span "keyboard_arrow_down" at bounding box center [68, 290] width 20 height 20
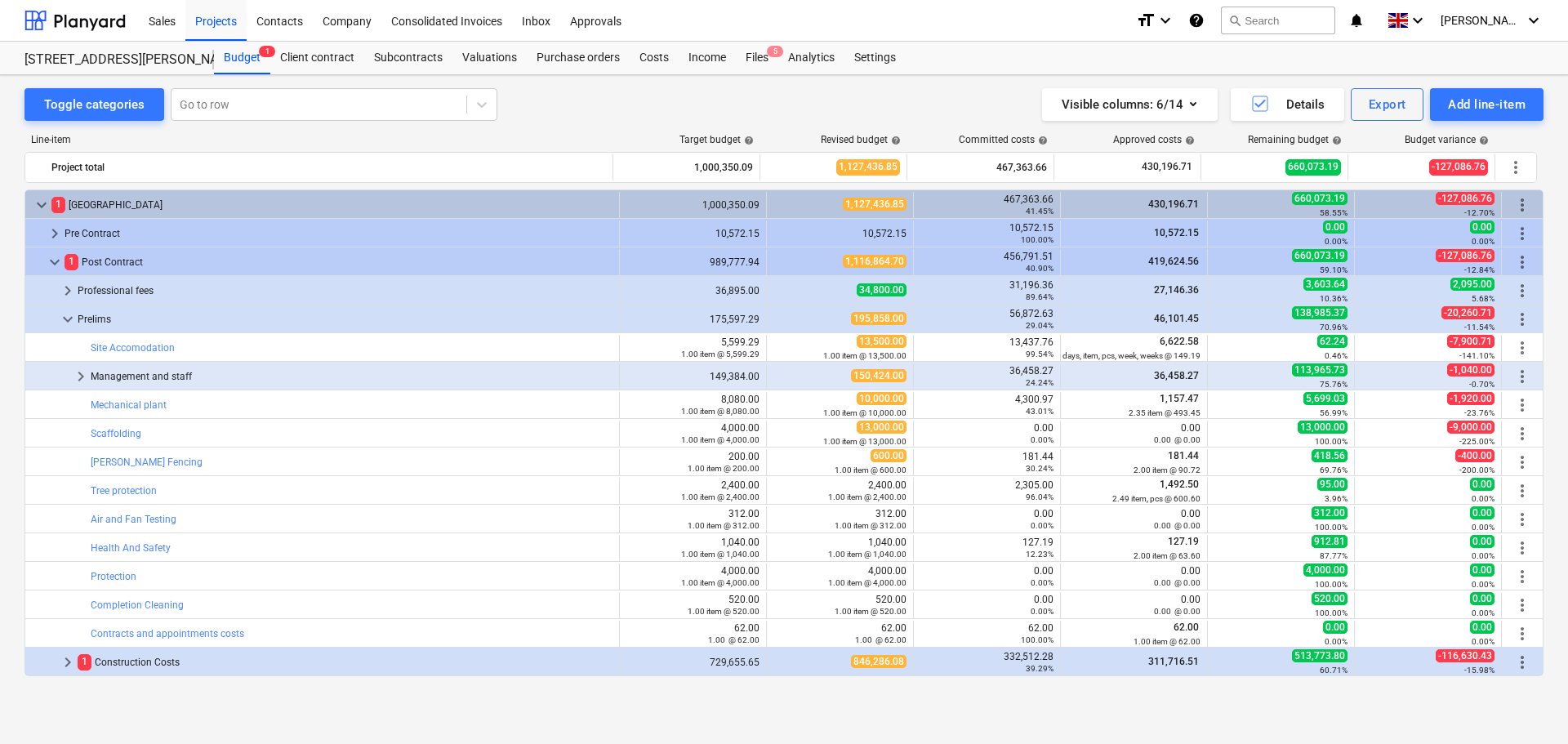
scroll to position [56, 0]
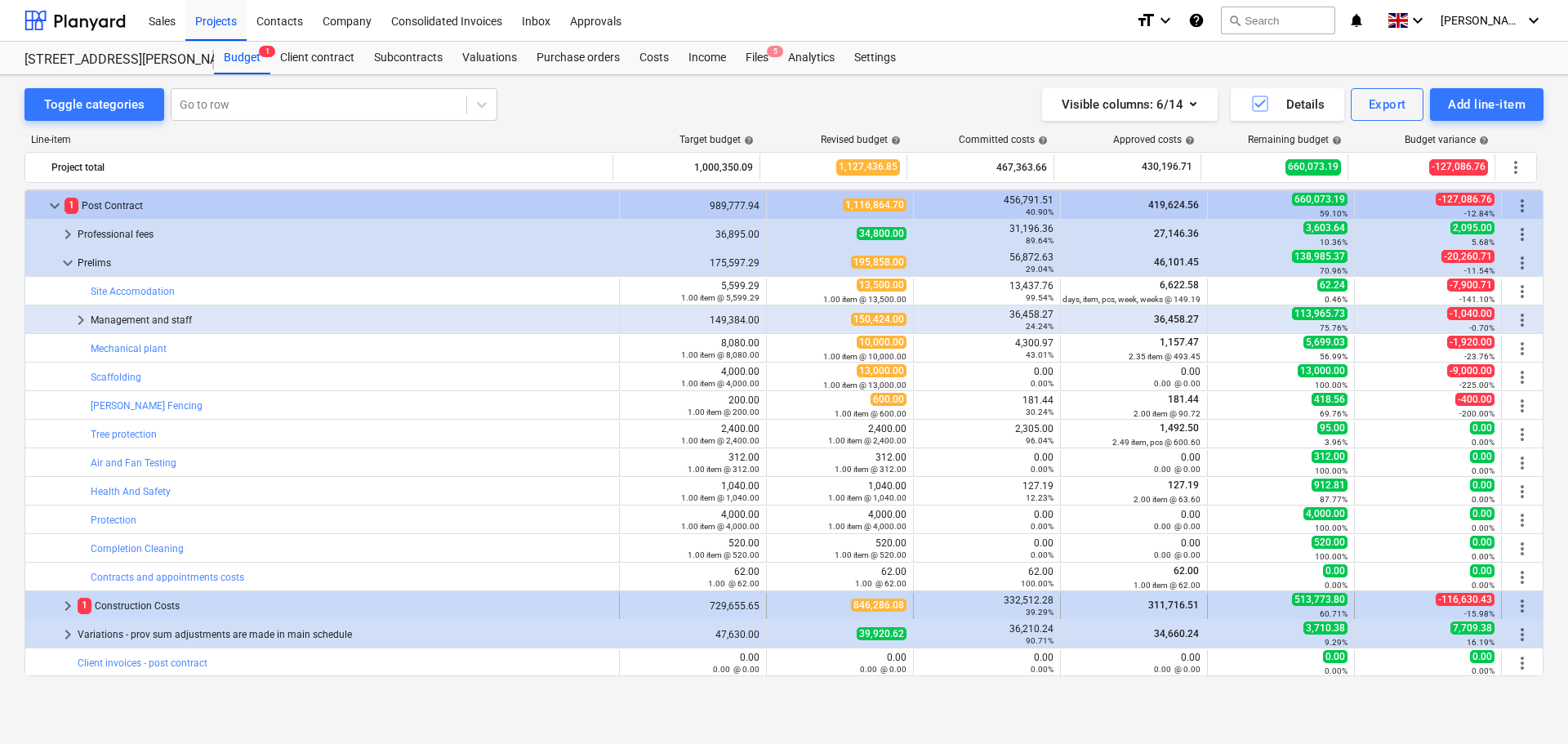
click at [59, 603] on span "keyboard_arrow_right" at bounding box center [68, 606] width 20 height 20
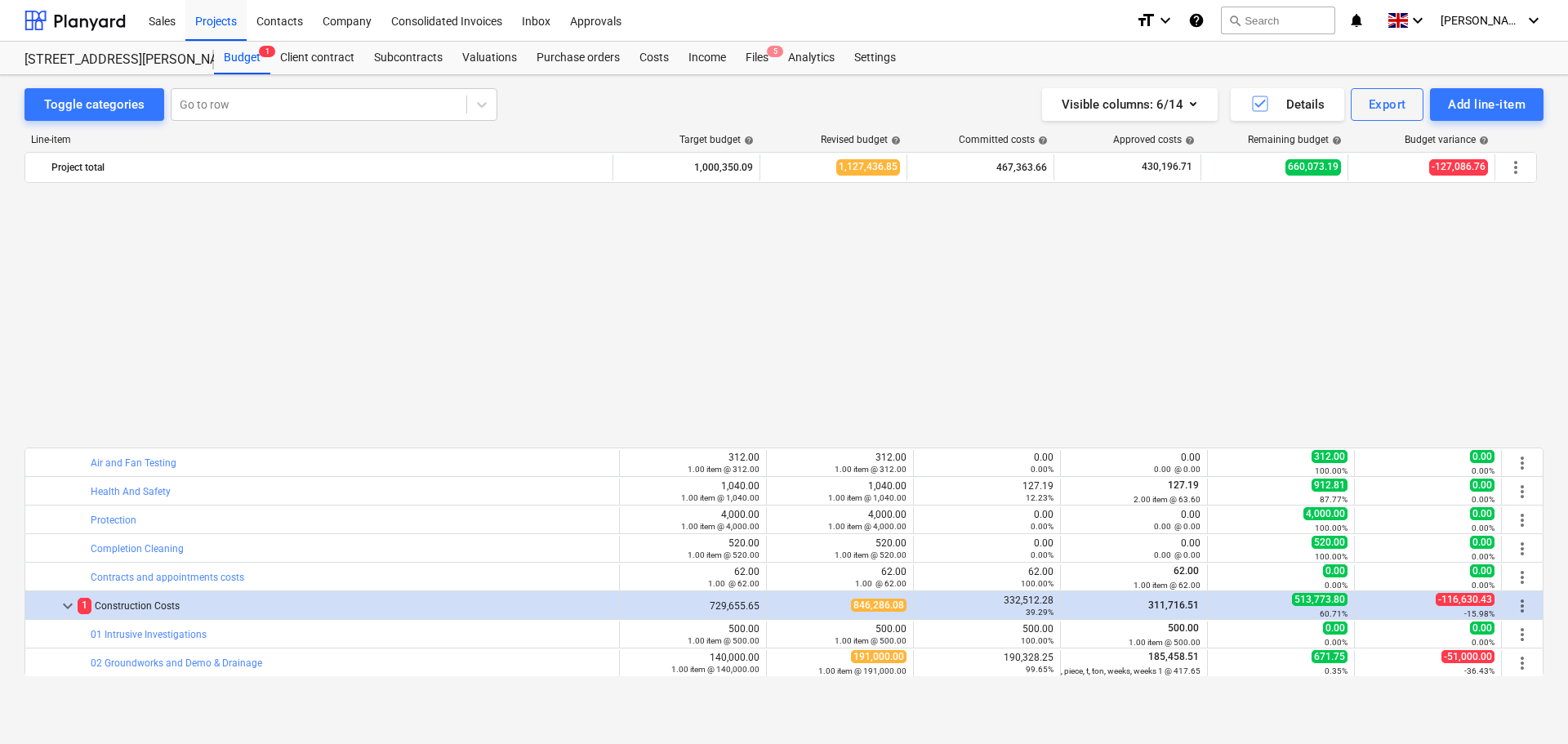
scroll to position [464, 0]
